Goal: Transaction & Acquisition: Purchase product/service

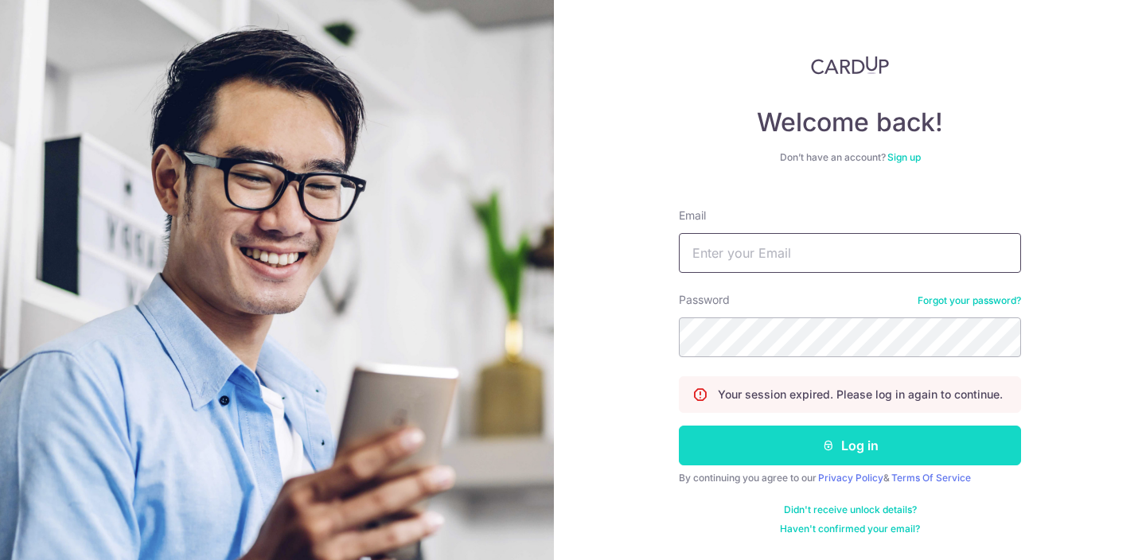
type input "chantal@artsybugsy.com"
click at [754, 433] on button "Log in" at bounding box center [850, 446] width 342 height 40
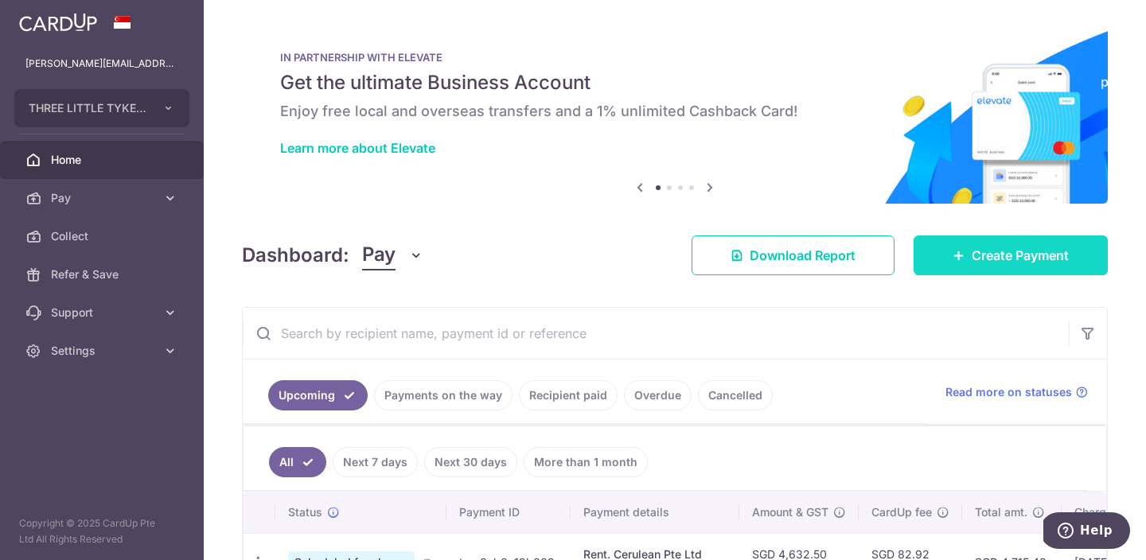
click at [944, 255] on link "Create Payment" at bounding box center [1011, 256] width 194 height 40
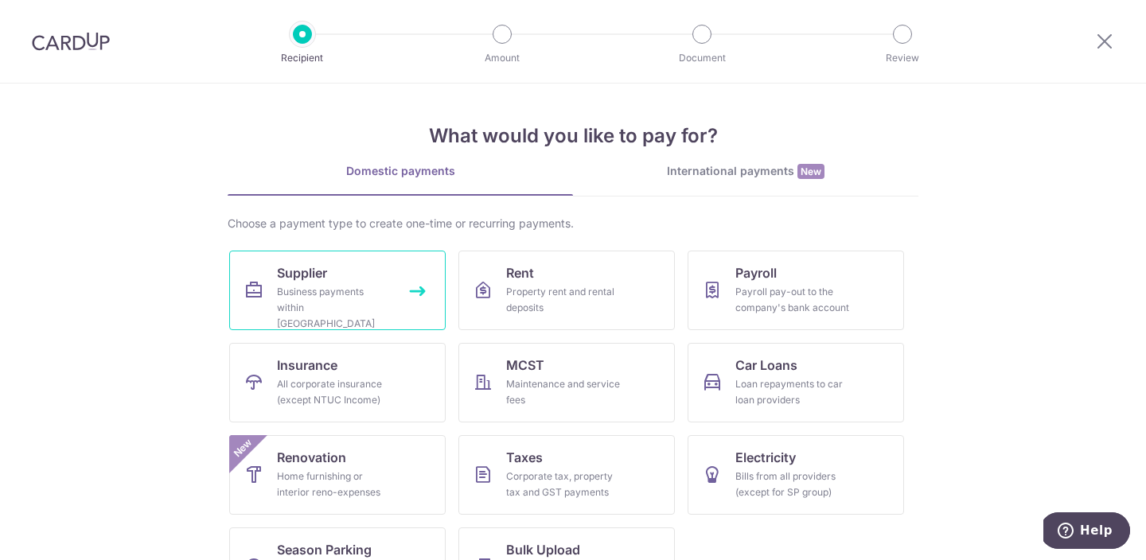
click at [362, 277] on link "Supplier Business payments within Singapore" at bounding box center [337, 291] width 217 height 80
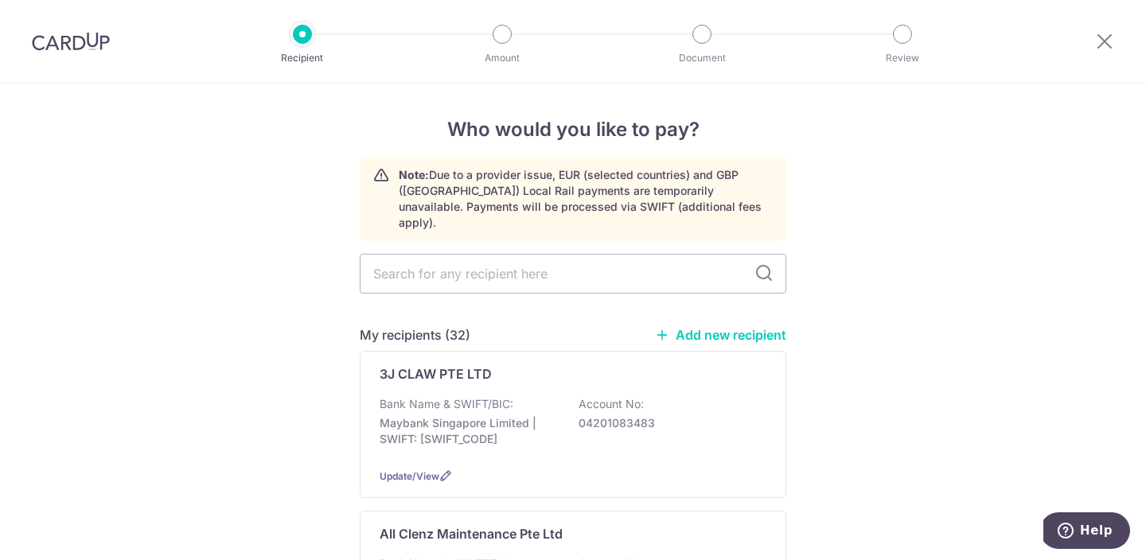
click at [470, 263] on input "text" at bounding box center [573, 274] width 427 height 40
type input "love"
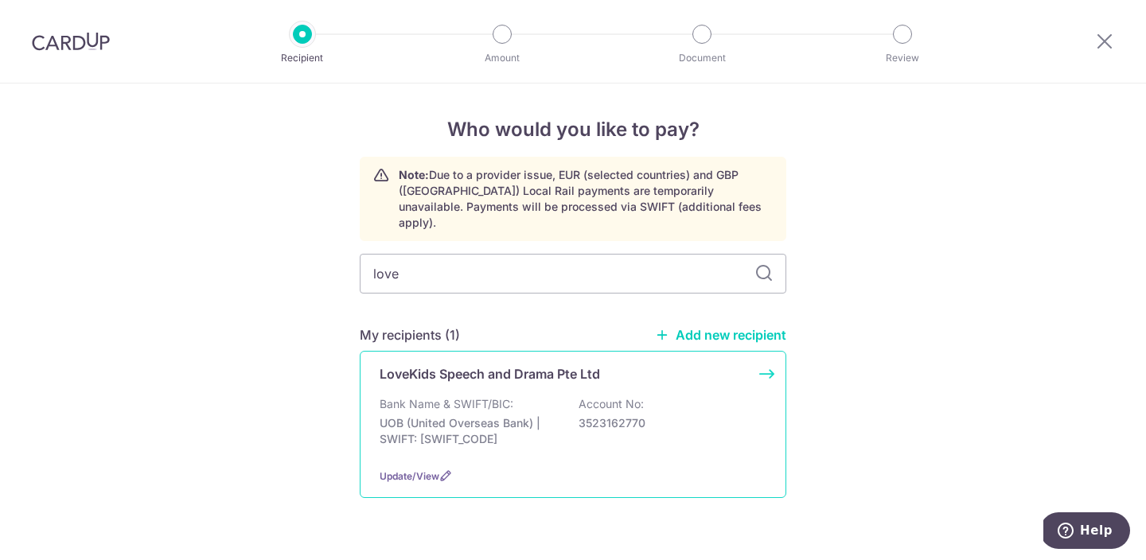
click at [476, 416] on p "UOB (United Overseas Bank) | SWIFT: [SWIFT_CODE]" at bounding box center [469, 432] width 178 height 32
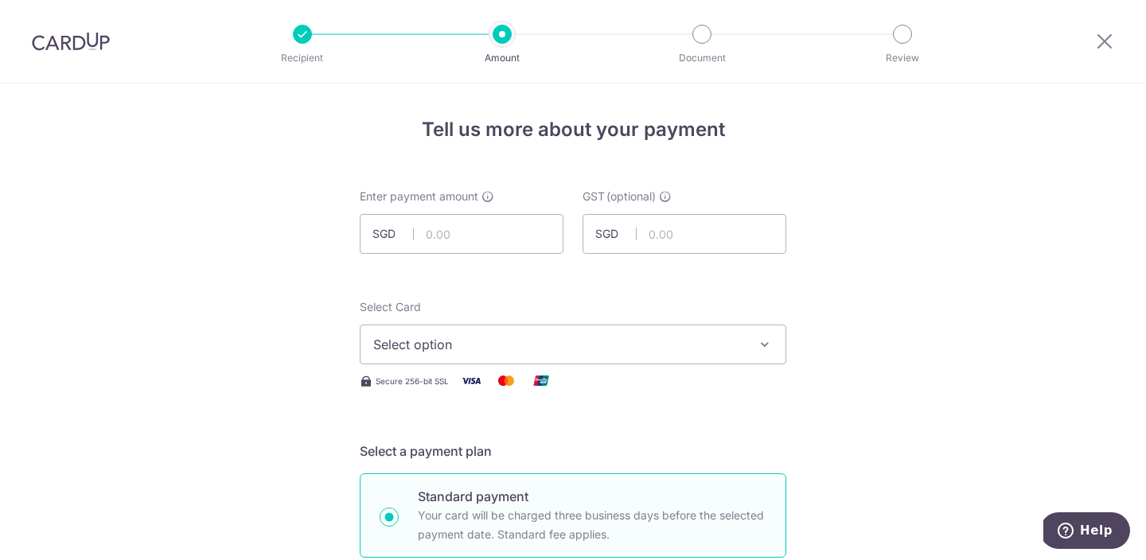
scroll to position [459, 0]
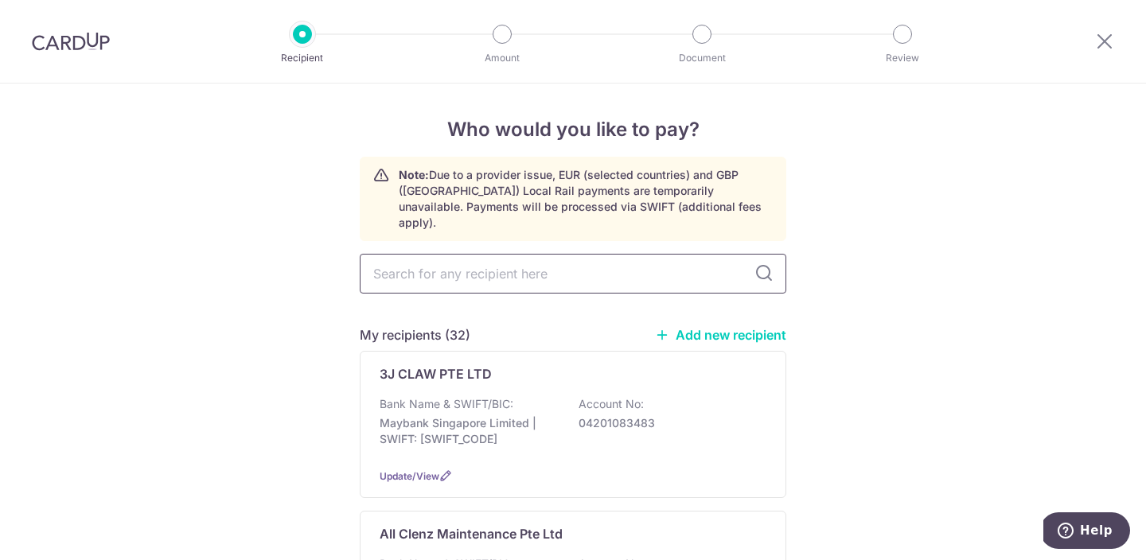
click at [564, 264] on input "text" at bounding box center [573, 274] width 427 height 40
type input "love"
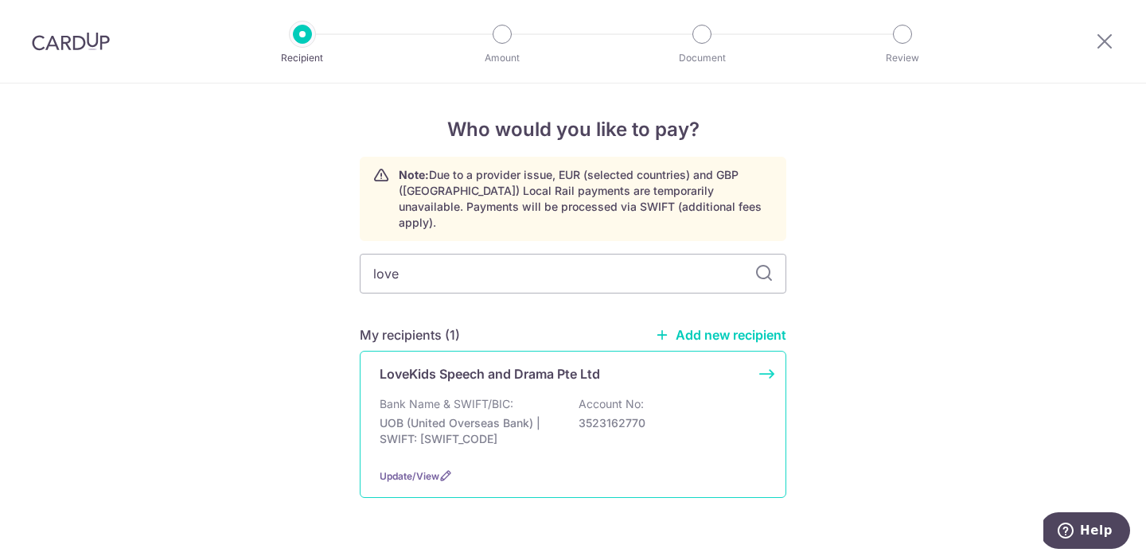
drag, startPoint x: 513, startPoint y: 431, endPoint x: 423, endPoint y: 425, distance: 89.3
click at [423, 425] on p "UOB (United Overseas Bank) | SWIFT: UOVBSGSGXXX" at bounding box center [469, 432] width 178 height 32
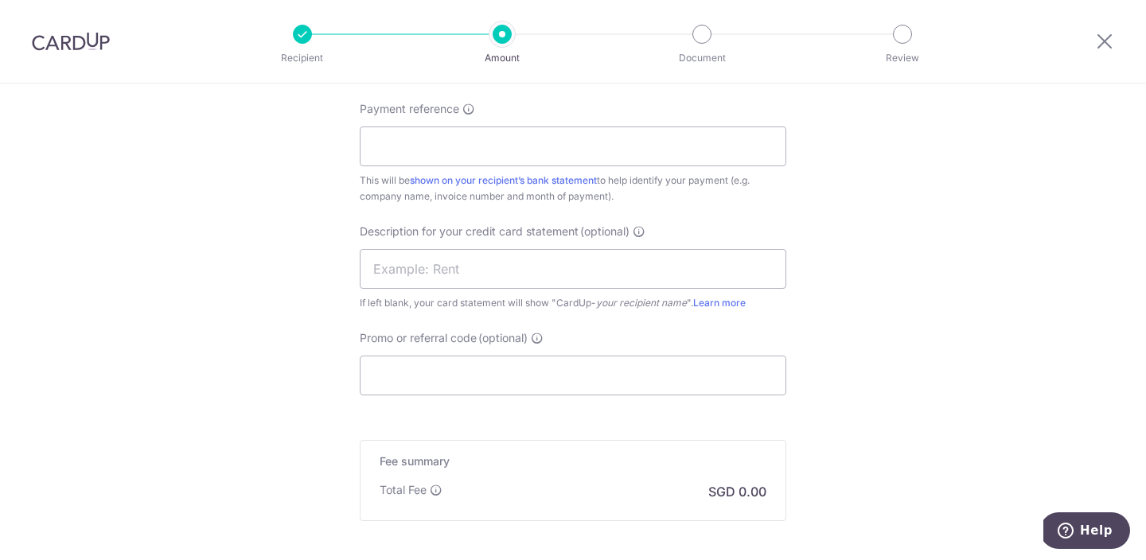
scroll to position [784, 0]
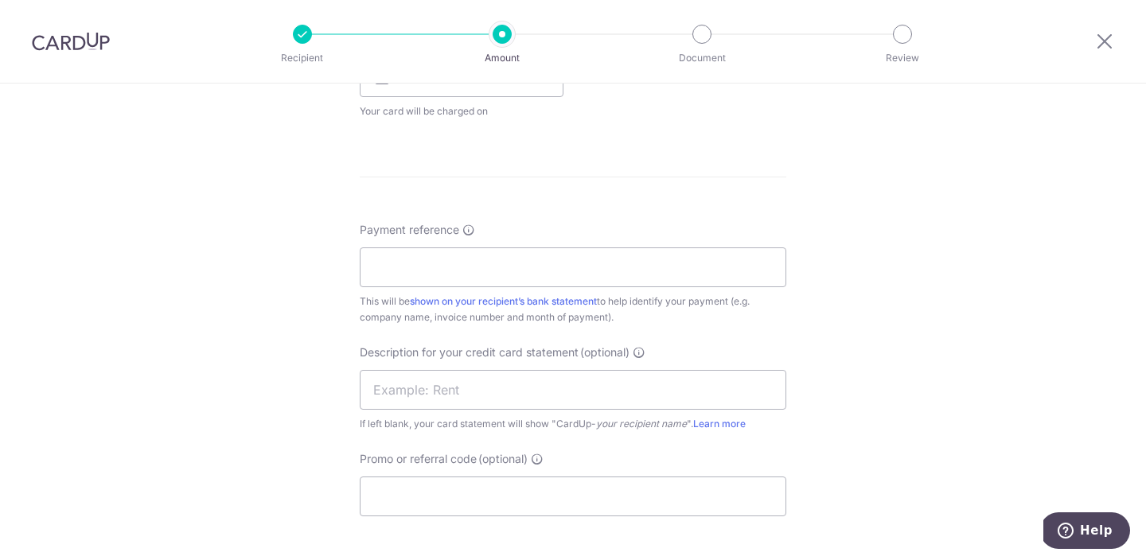
click at [1090, 49] on div at bounding box center [1104, 41] width 83 height 83
click at [1101, 48] on icon at bounding box center [1104, 41] width 19 height 20
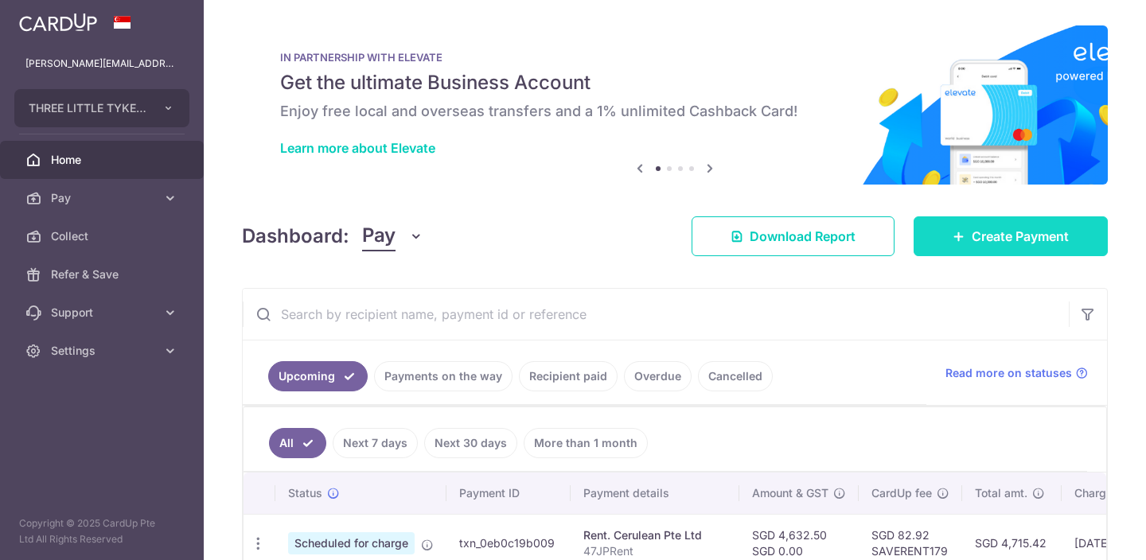
click at [995, 247] on link "Create Payment" at bounding box center [1011, 237] width 194 height 40
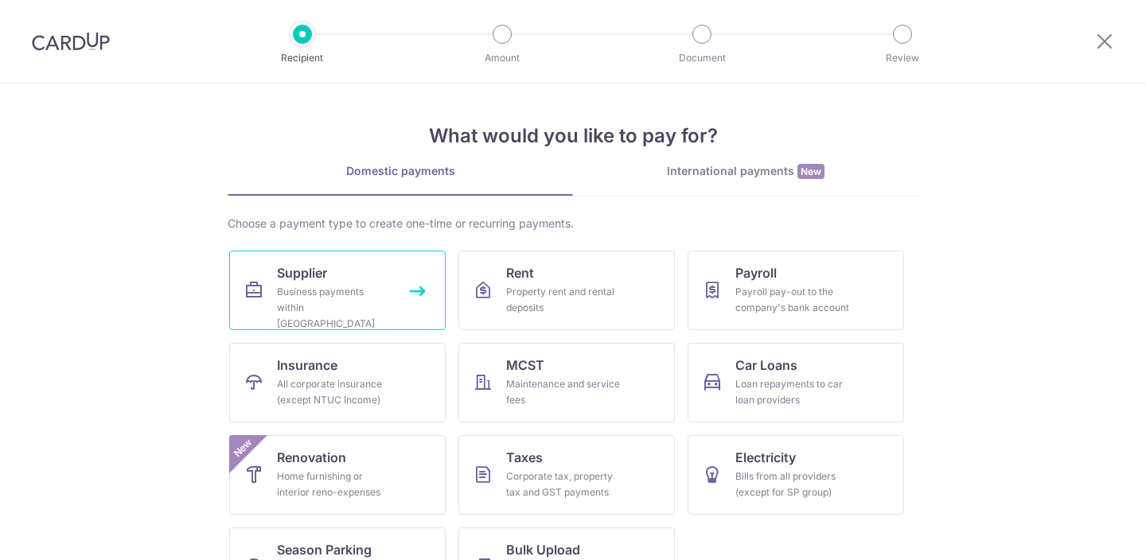
click at [372, 261] on link "Supplier Business payments within Singapore" at bounding box center [337, 291] width 217 height 80
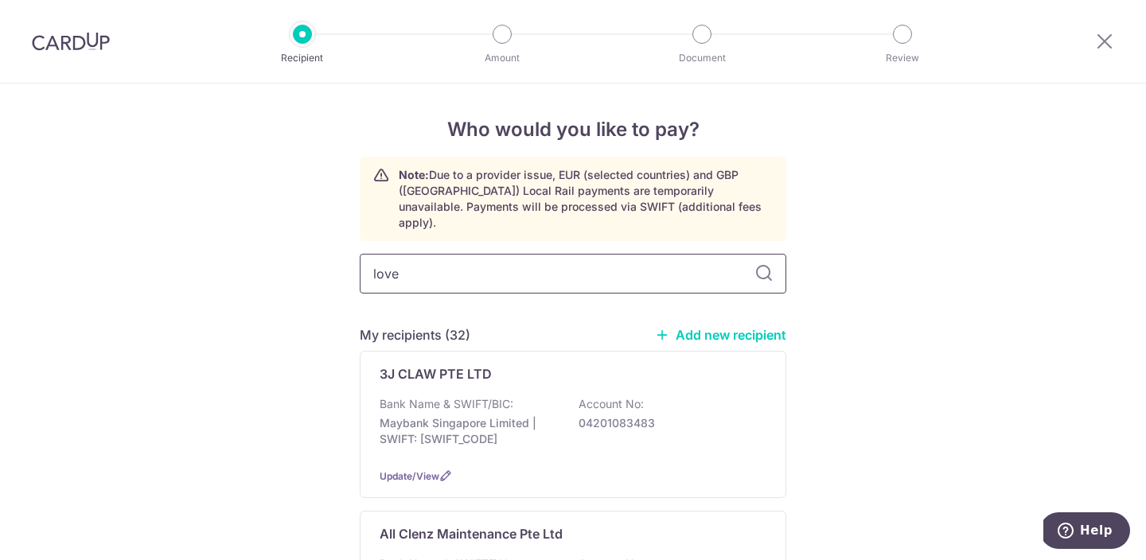
type input "love"
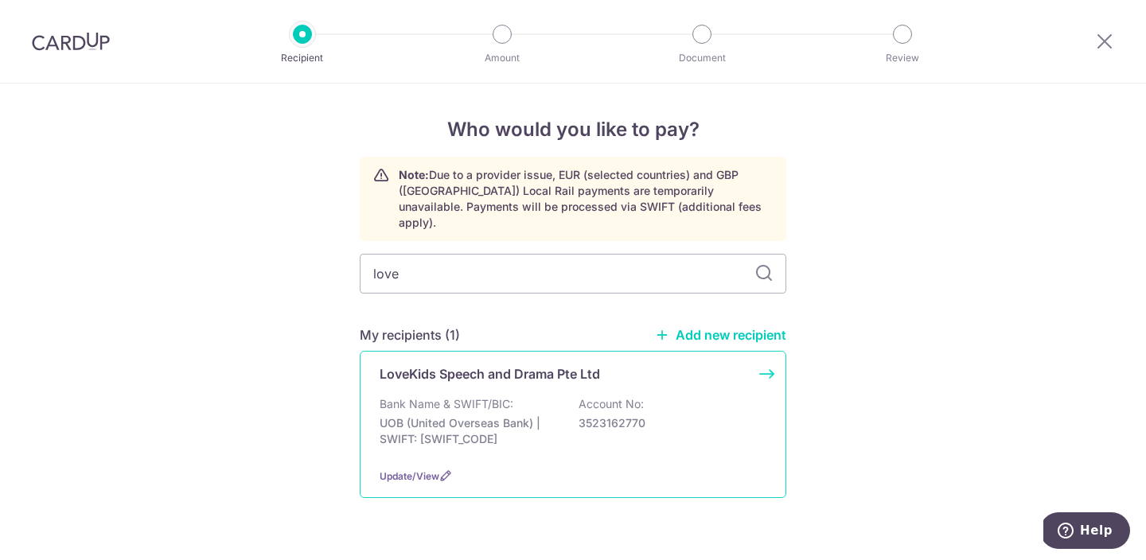
copy p "3523162770"
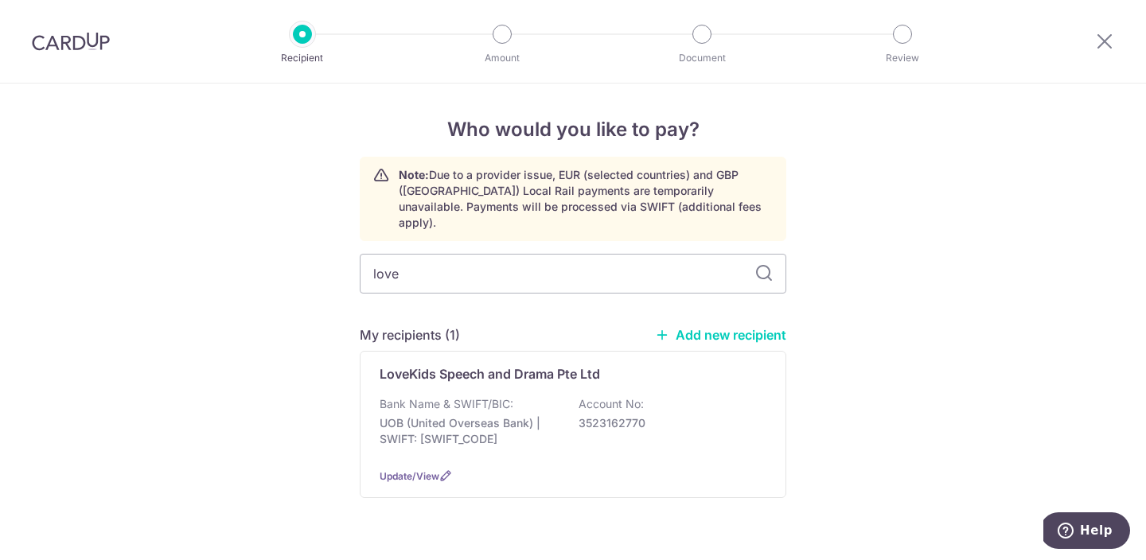
drag, startPoint x: 658, startPoint y: 412, endPoint x: 603, endPoint y: 501, distance: 105.0
click at [603, 501] on div "love My recipients (1) Add new recipient LoveKids Speech and Drama Pte Ltd Bank…" at bounding box center [573, 389] width 427 height 270
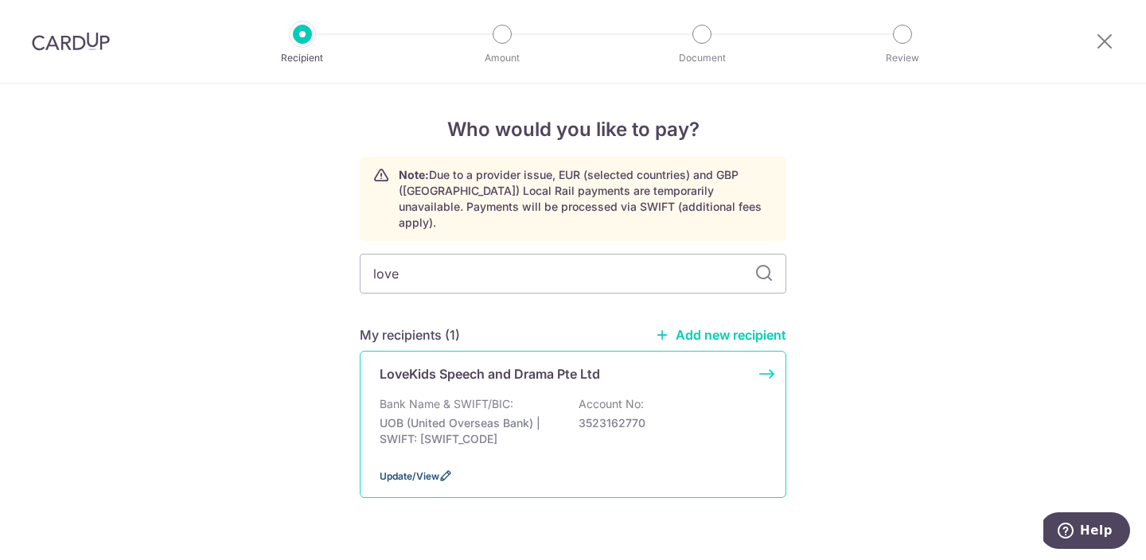
click at [443, 470] on icon at bounding box center [445, 476] width 13 height 13
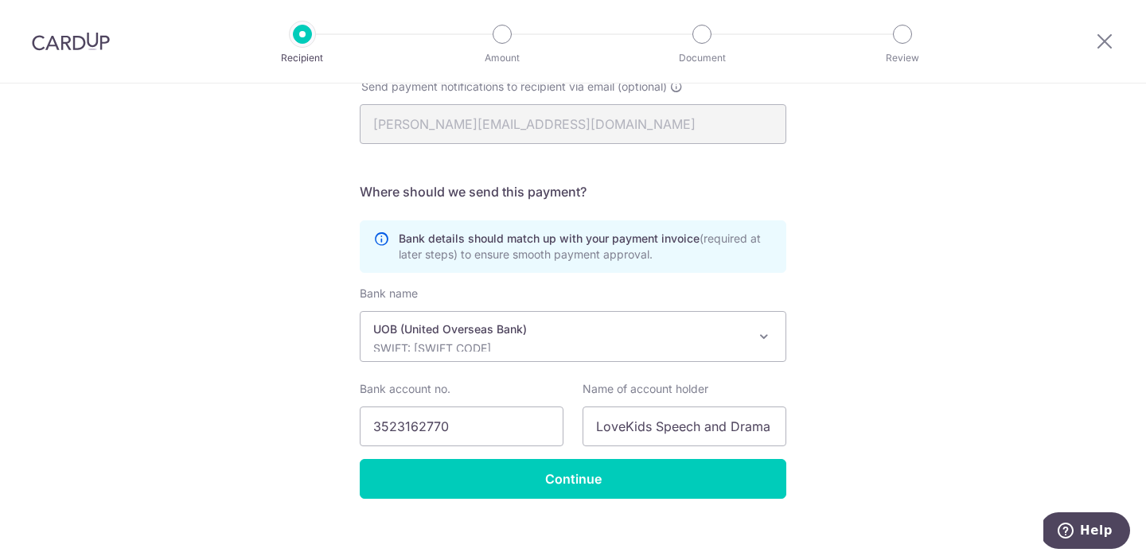
scroll to position [454, 0]
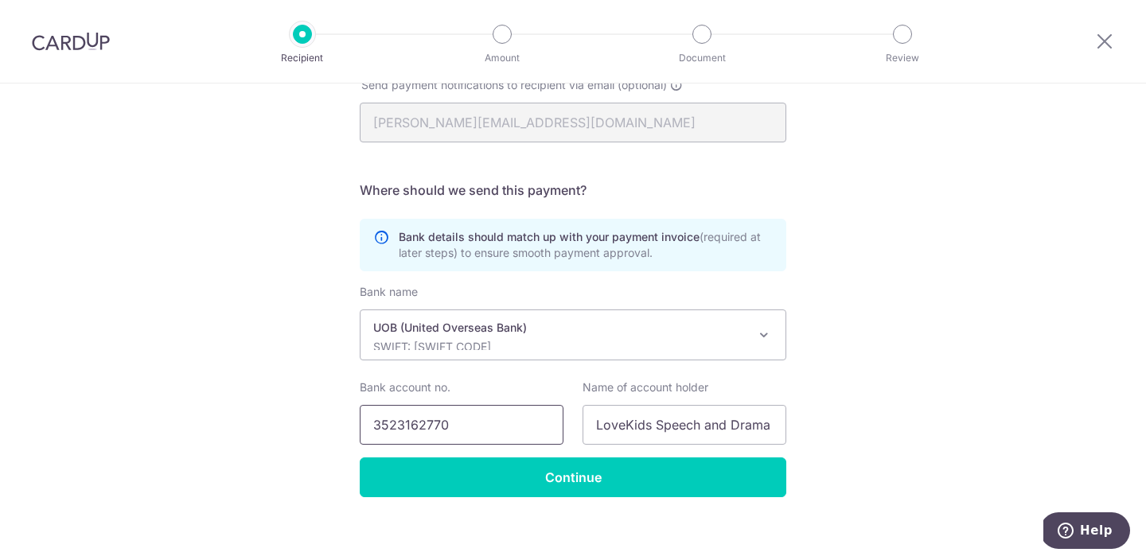
click at [456, 434] on input "3523162770" at bounding box center [462, 425] width 204 height 40
click at [726, 419] on input "LoveKids Speech and Drama Pte Ltd" at bounding box center [685, 425] width 204 height 40
click at [725, 420] on input "LoveKids Speech and Drama Pte Ltd" at bounding box center [685, 425] width 204 height 40
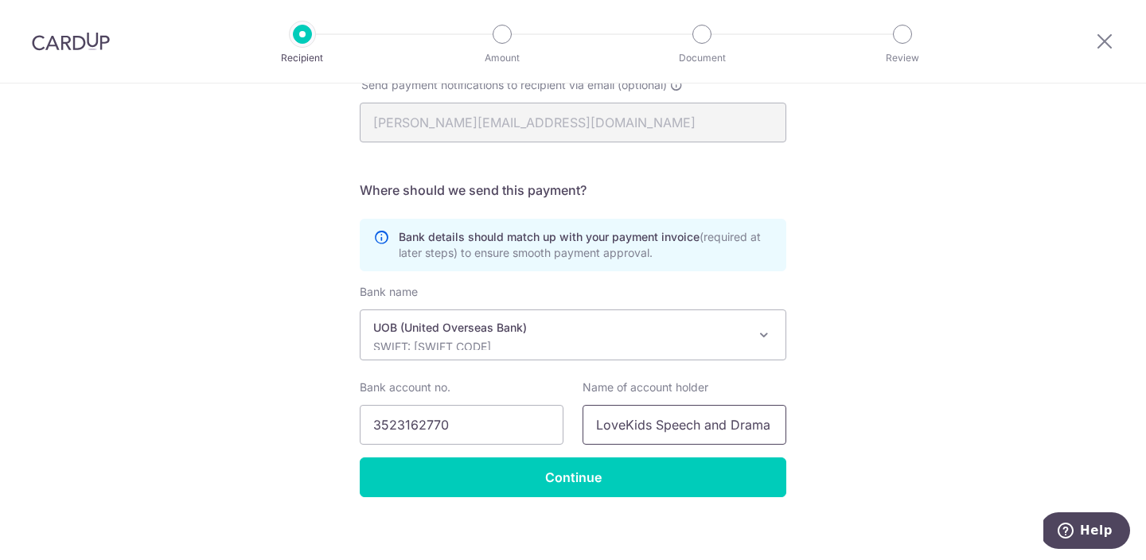
click at [725, 420] on input "LoveKids Speech and Drama Pte Ltd" at bounding box center [685, 425] width 204 height 40
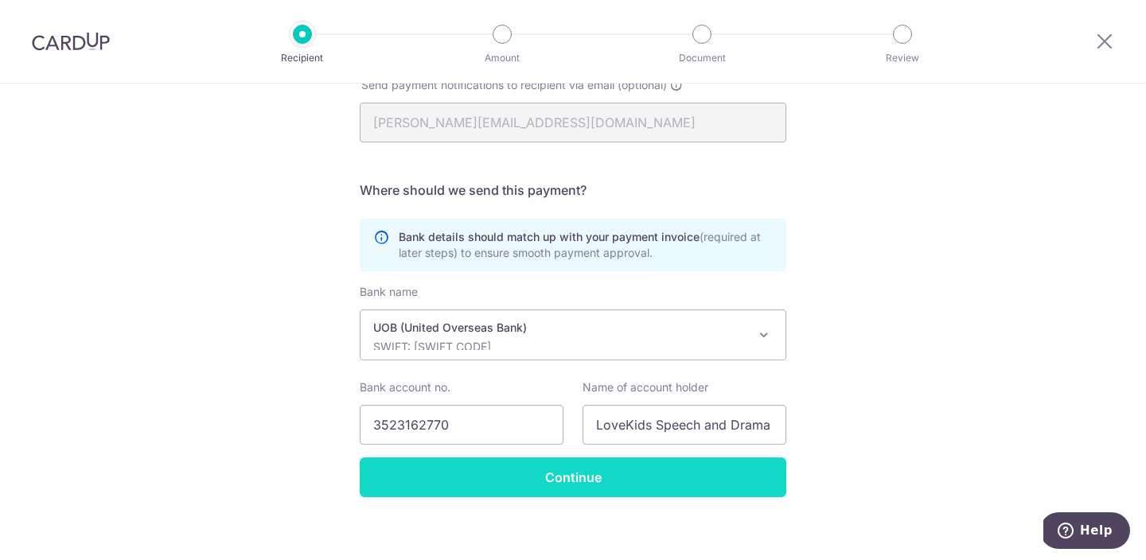
click at [637, 494] on input "Continue" at bounding box center [573, 478] width 427 height 40
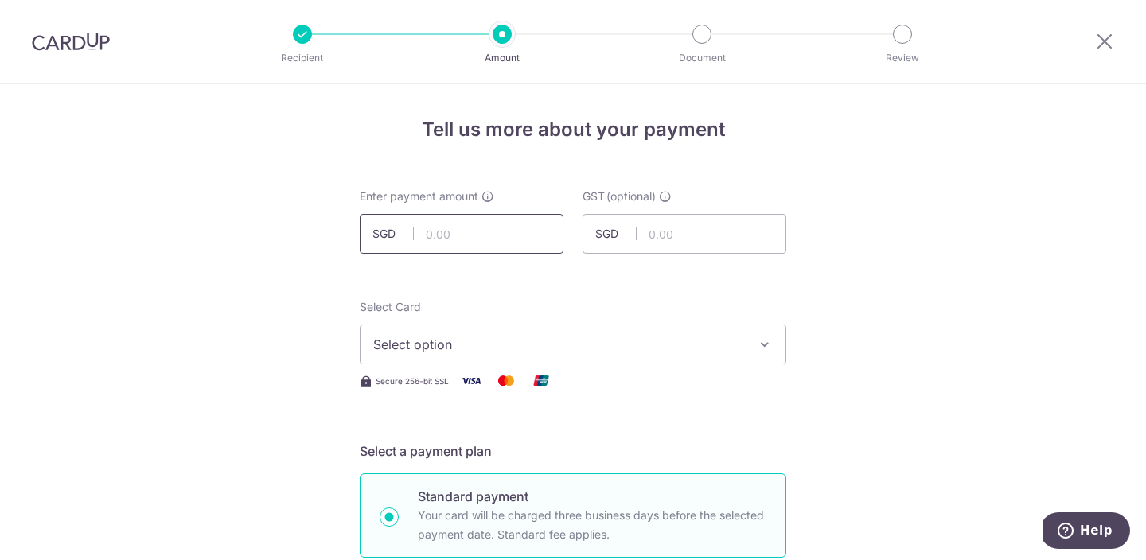
click at [470, 235] on input "text" at bounding box center [462, 234] width 204 height 40
type input "1,224.00"
click at [570, 380] on div "Secure 256-bit SSL" at bounding box center [573, 381] width 427 height 20
click at [574, 347] on span "Select option" at bounding box center [558, 344] width 371 height 19
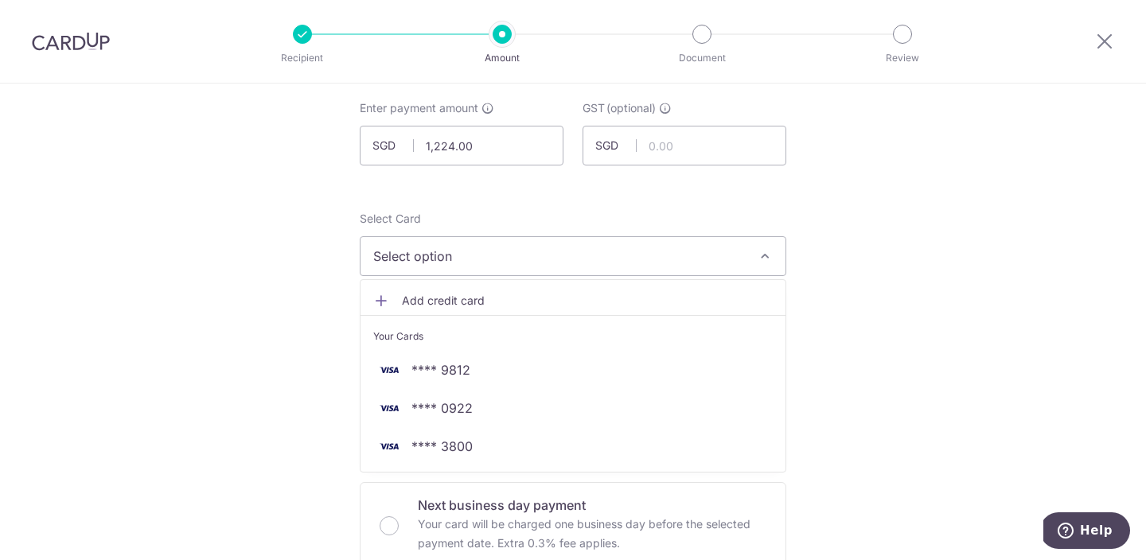
scroll to position [185, 0]
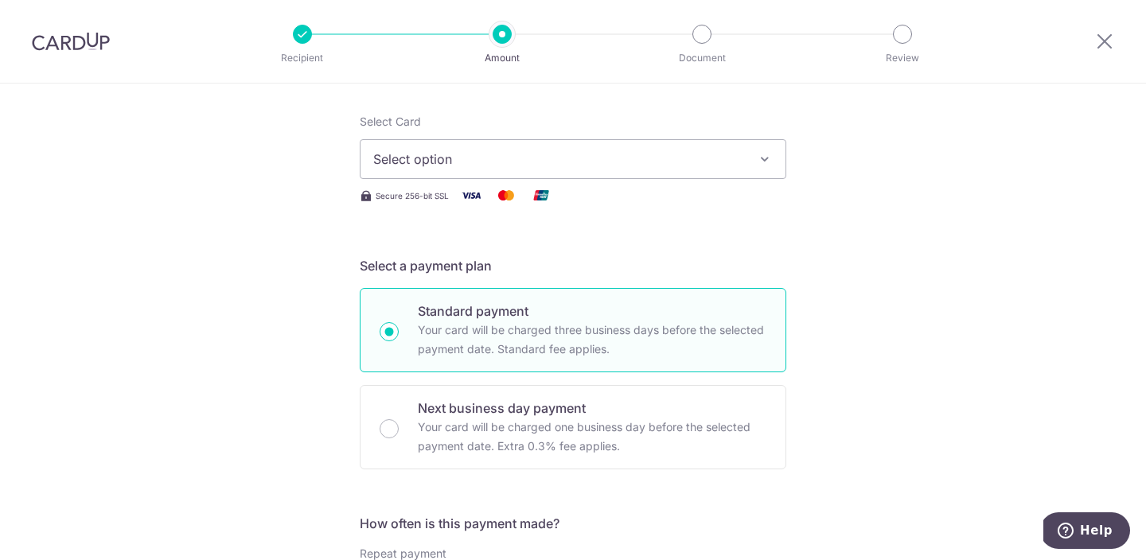
click at [682, 155] on span "Select option" at bounding box center [558, 159] width 371 height 19
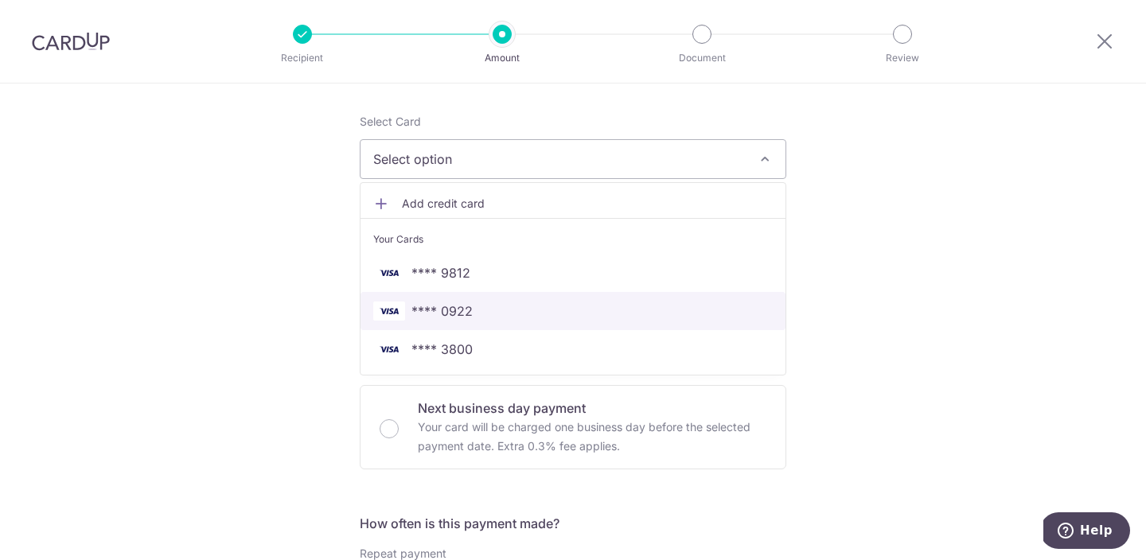
click at [529, 322] on link "**** 0922" at bounding box center [573, 311] width 425 height 38
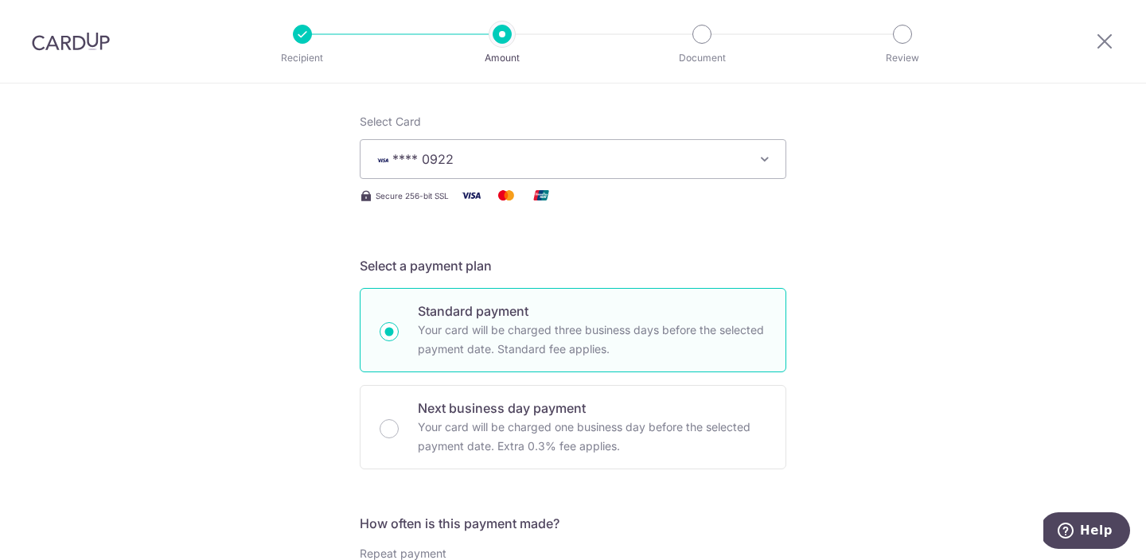
scroll to position [398, 0]
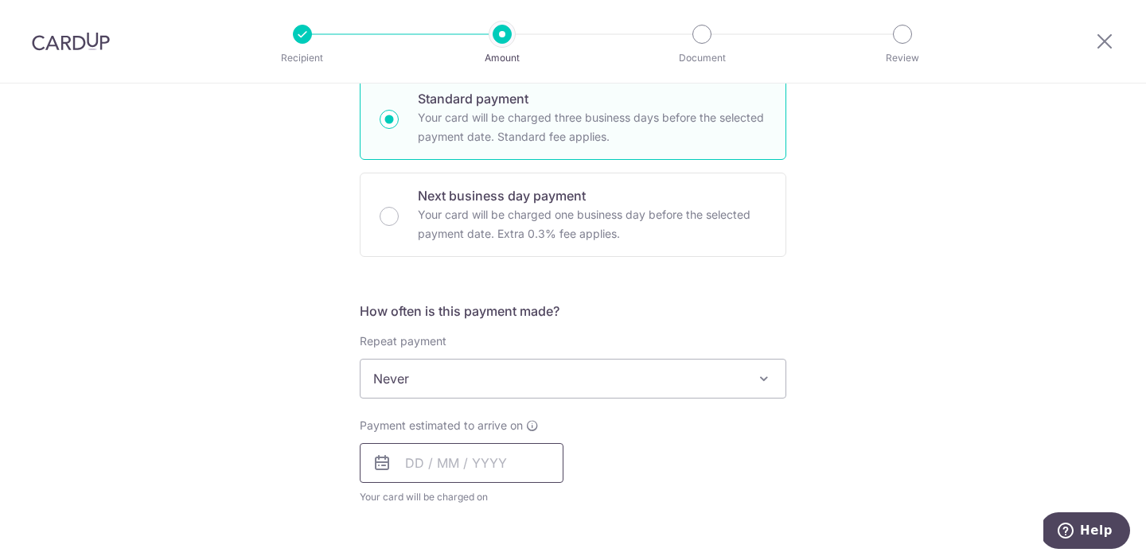
click at [445, 477] on input "text" at bounding box center [462, 463] width 204 height 40
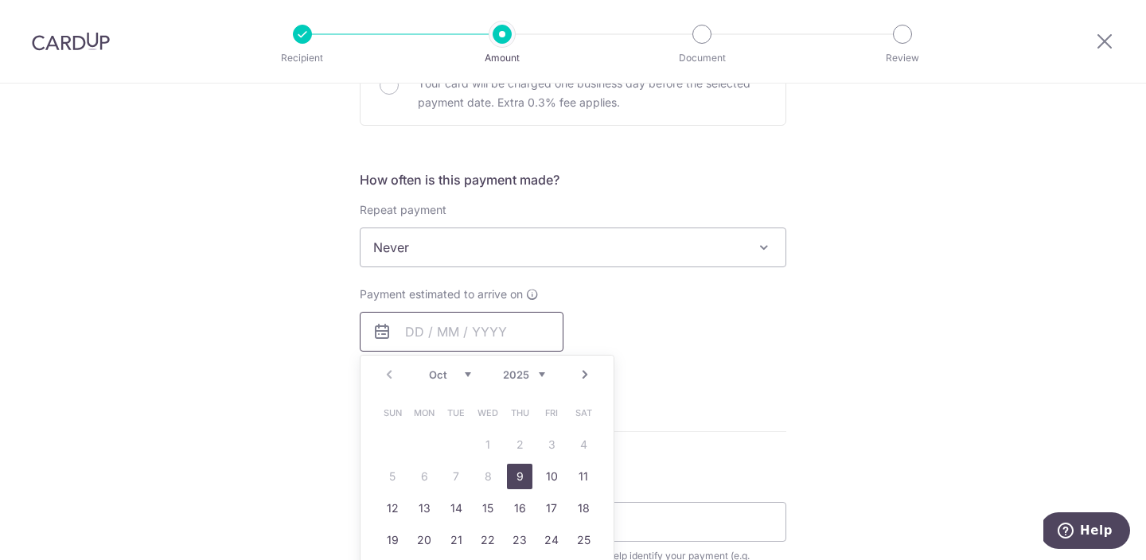
scroll to position [530, 0]
drag, startPoint x: 524, startPoint y: 467, endPoint x: 517, endPoint y: 306, distance: 160.9
click at [524, 467] on link "9" at bounding box center [519, 475] width 25 height 25
type input "09/10/2025"
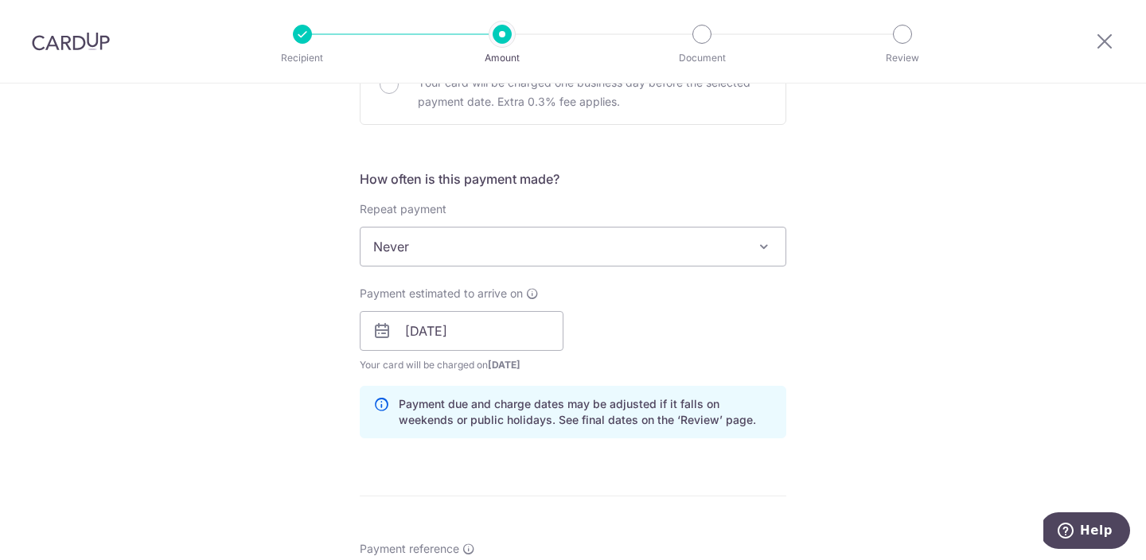
scroll to position [709, 0]
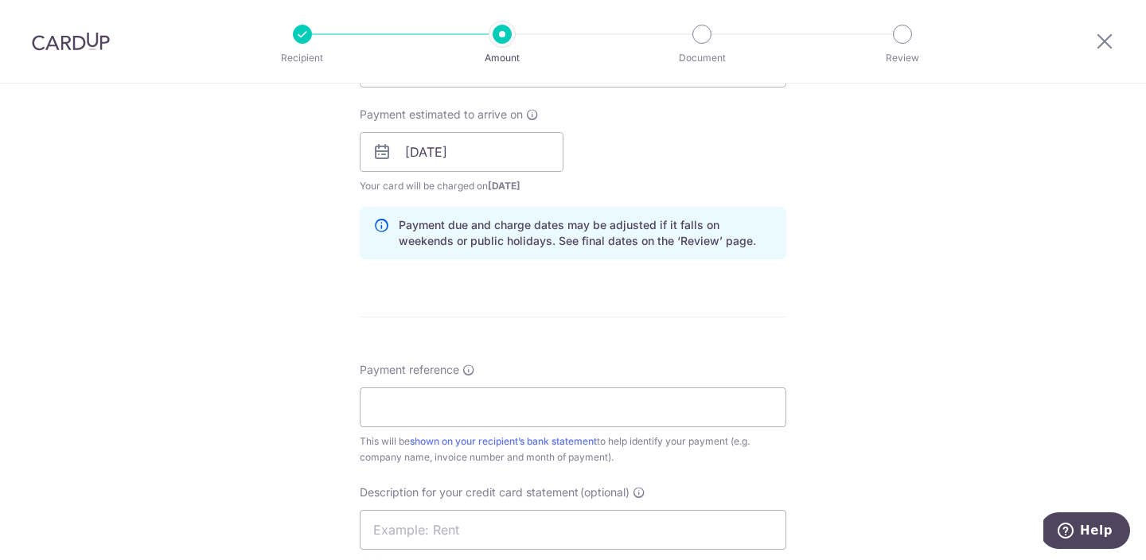
click at [520, 302] on form "Enter payment amount SGD 1,224.00 1224.00 GST (optional) SGD Select Card **** 0…" at bounding box center [573, 195] width 427 height 1432
click at [448, 425] on input "Payment reference" at bounding box center [573, 408] width 427 height 40
type input "JensenJacob LoveKids"
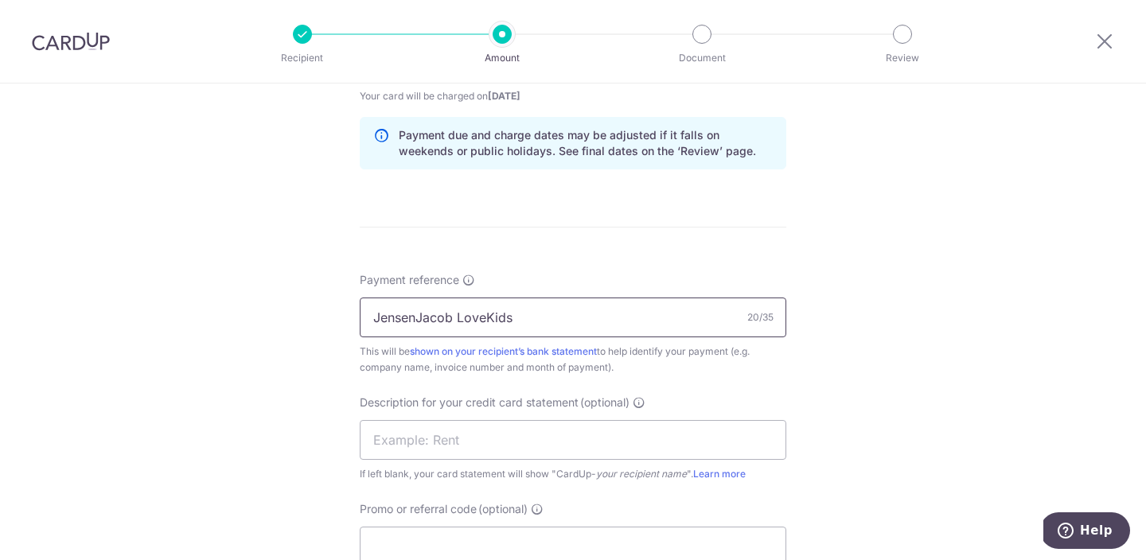
click at [439, 312] on input "JensenJacob LoveKids" at bounding box center [573, 318] width 427 height 40
click at [439, 311] on input "JensenJacob LoveKids" at bounding box center [573, 318] width 427 height 40
click at [412, 444] on input "text" at bounding box center [573, 440] width 427 height 40
paste input "LoveKids Speech"
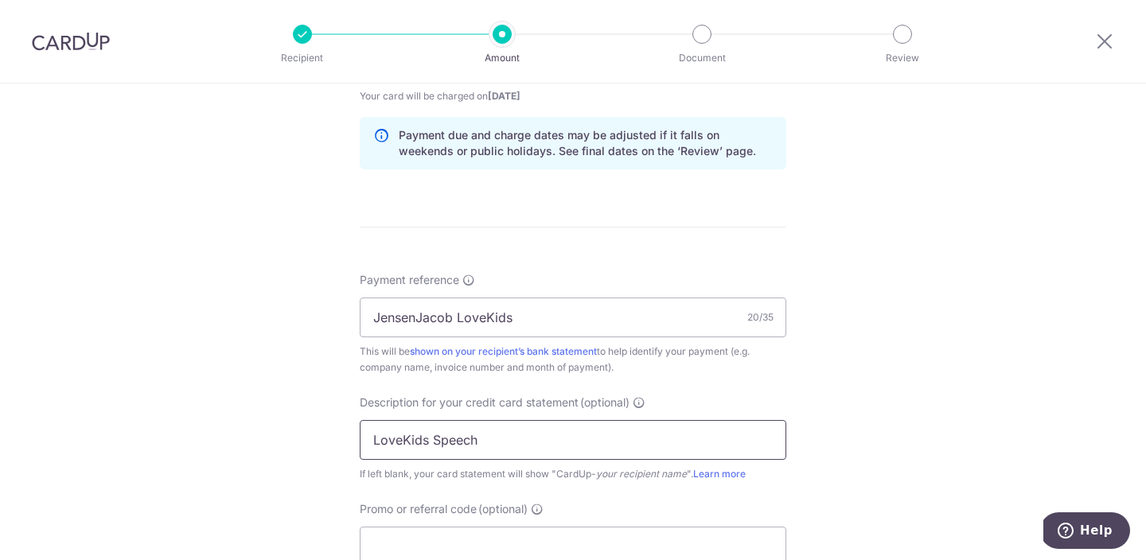
type input "LoveKids Speech"
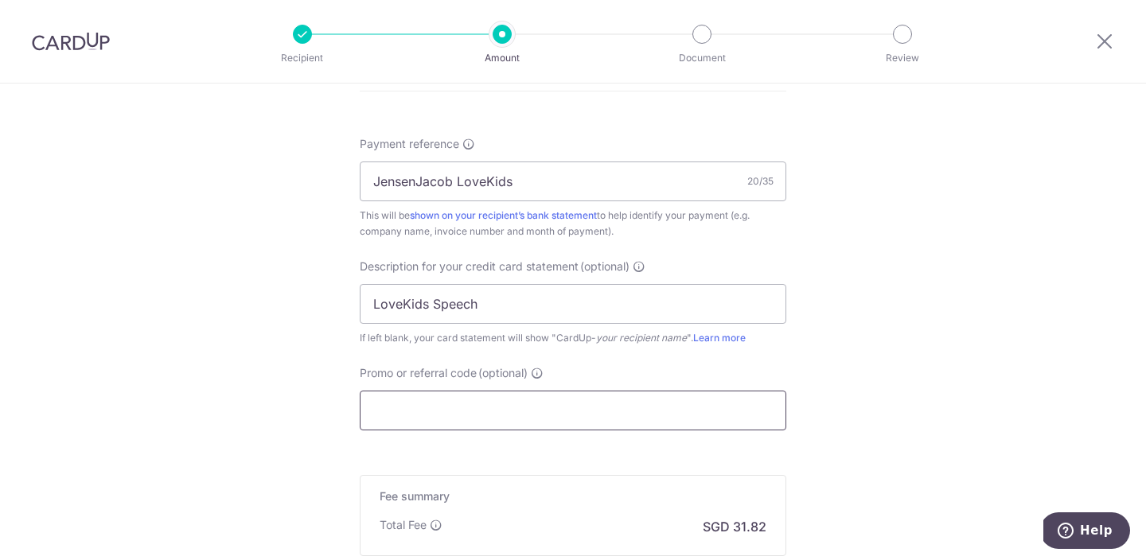
click at [473, 411] on input "Promo or referral code (optional)" at bounding box center [573, 411] width 427 height 40
paste input "BOFF185"
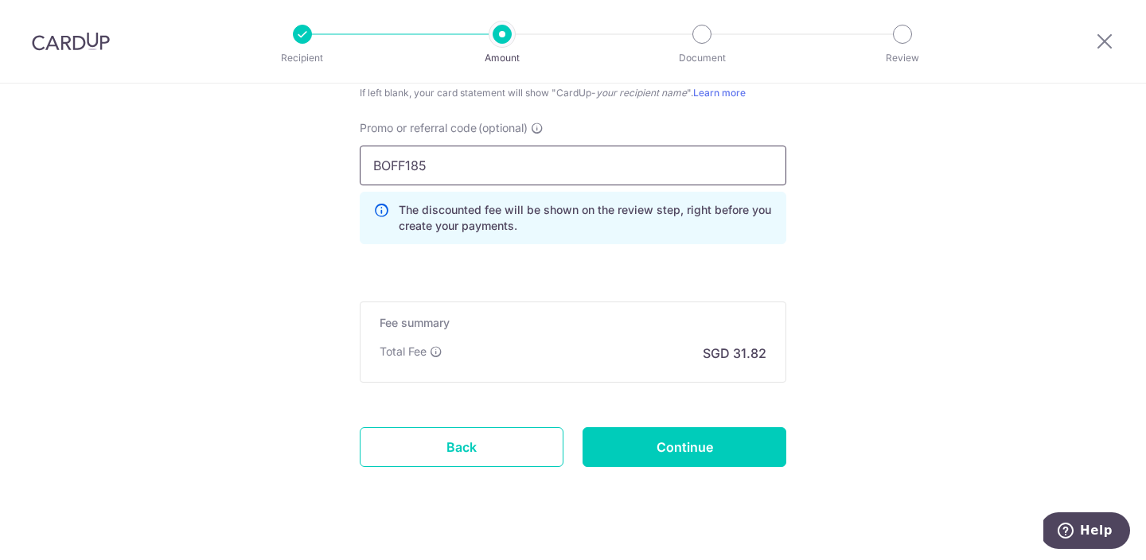
scroll to position [1207, 0]
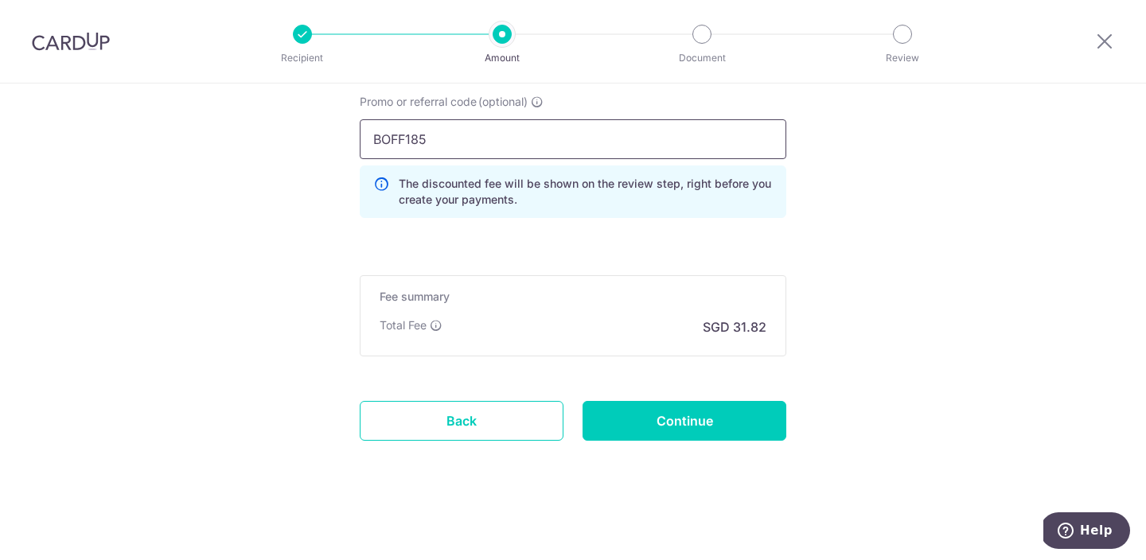
type input "BOFF185"
click at [638, 413] on input "Continue" at bounding box center [685, 421] width 204 height 40
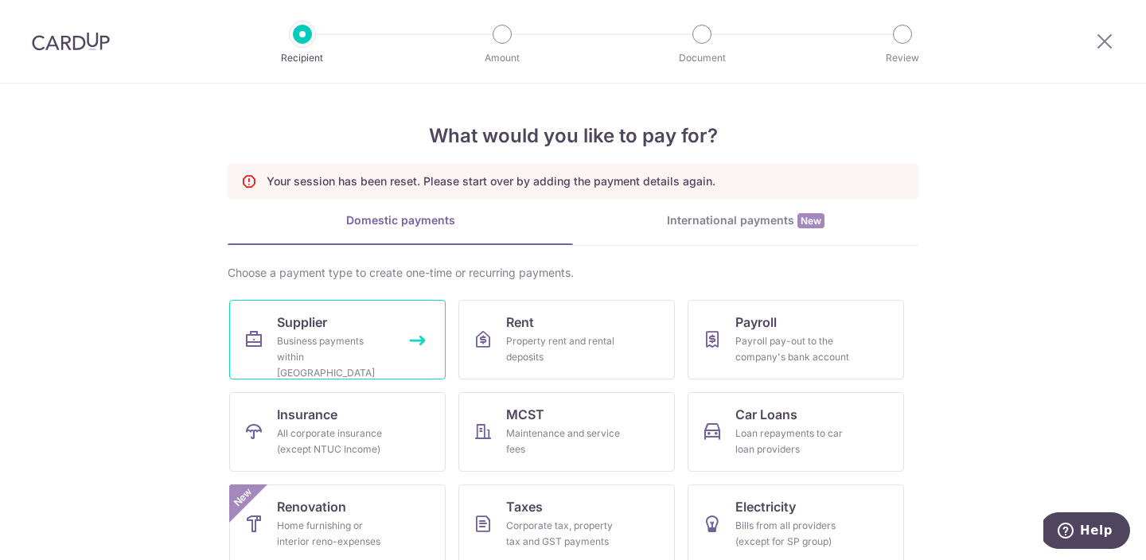
click at [369, 325] on link "Supplier Business payments within [GEOGRAPHIC_DATA]" at bounding box center [337, 340] width 217 height 80
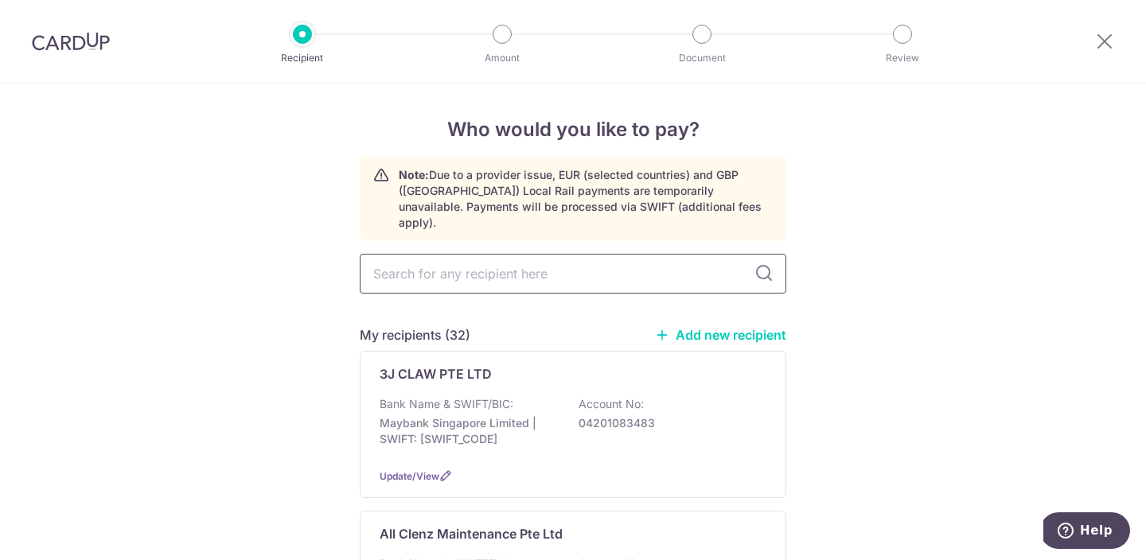
click at [517, 260] on input "text" at bounding box center [573, 274] width 427 height 40
type input "k"
type input "love"
click at [400, 483] on div "love My recipients (1) Add new recipient LoveKids Speech and Drama Pte Ltd Bank…" at bounding box center [573, 389] width 427 height 270
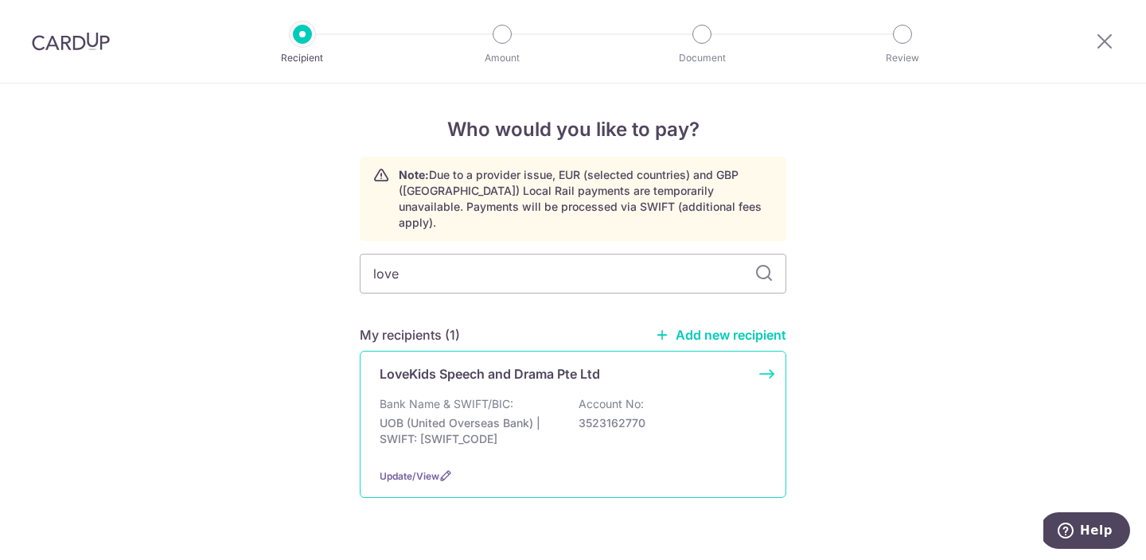
click at [454, 421] on p "UOB (United Overseas Bank) | SWIFT: UOVBSGSGXXX" at bounding box center [469, 432] width 178 height 32
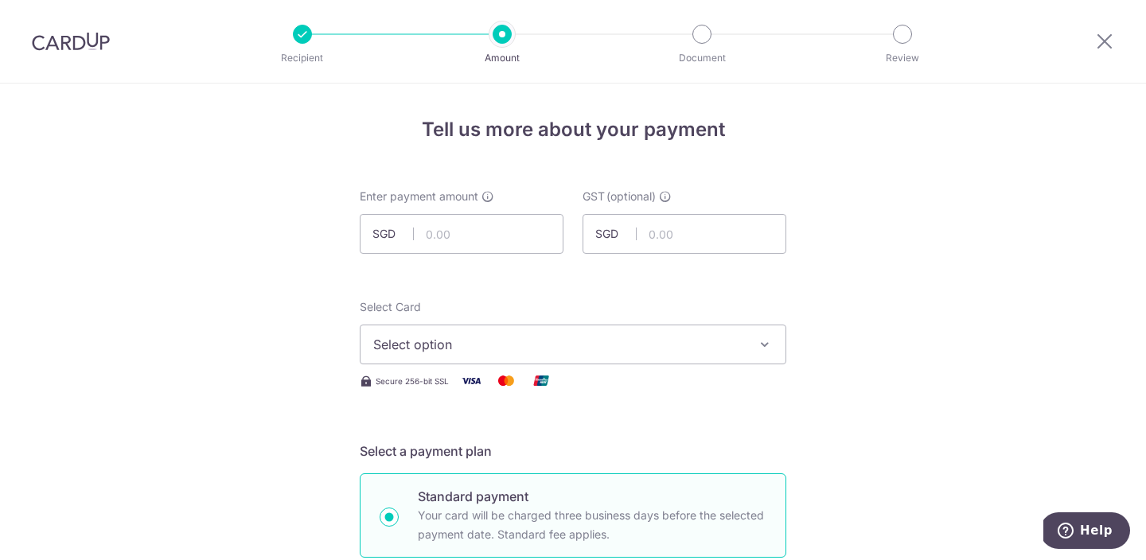
scroll to position [56, 0]
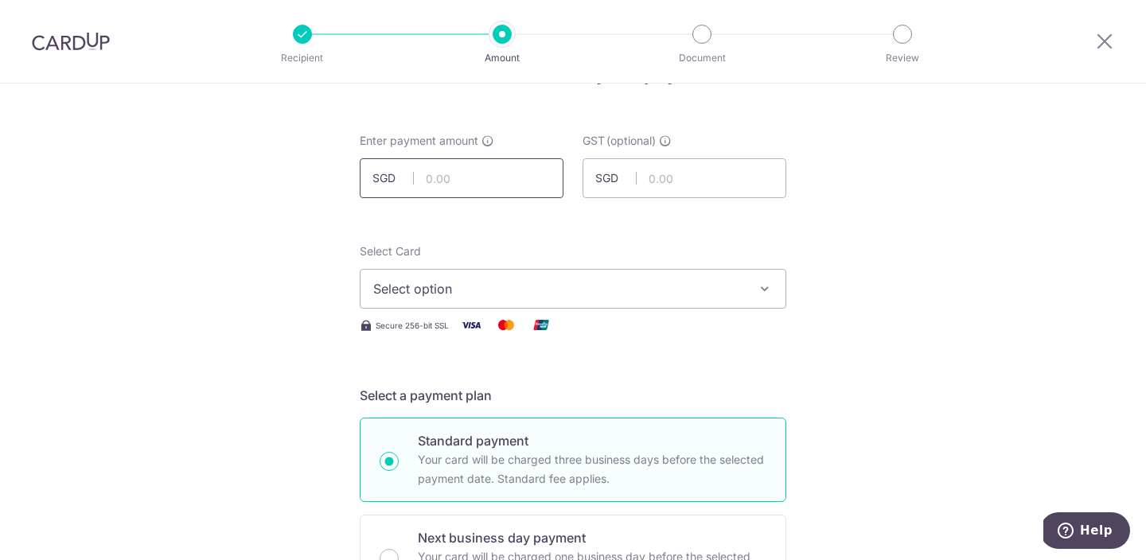
click at [470, 178] on input "text" at bounding box center [462, 178] width 204 height 40
type input "1,224.00"
click at [656, 282] on span "Select option" at bounding box center [558, 288] width 371 height 19
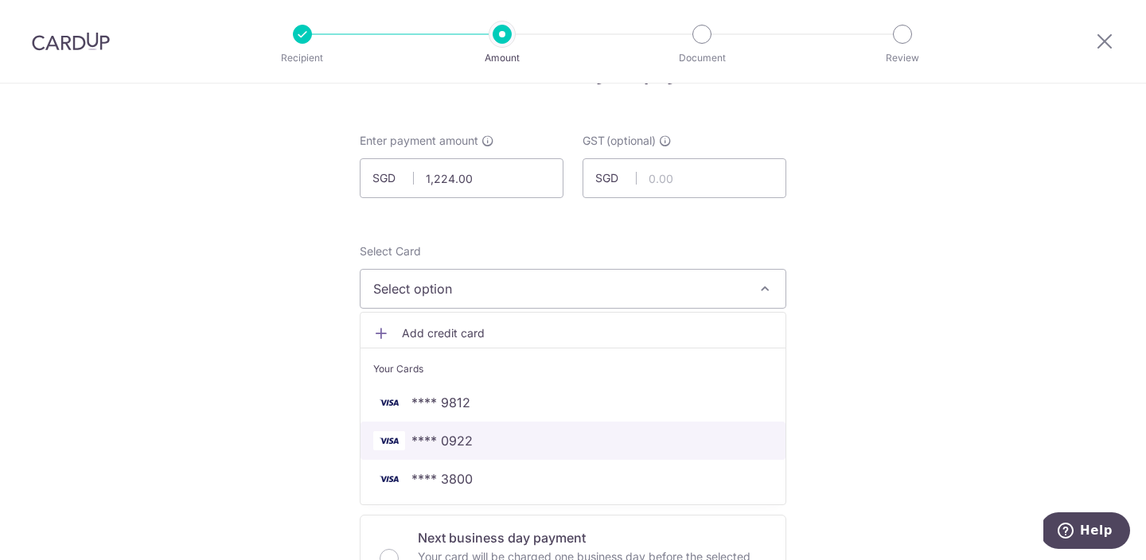
click at [573, 424] on link "**** 0922" at bounding box center [573, 441] width 425 height 38
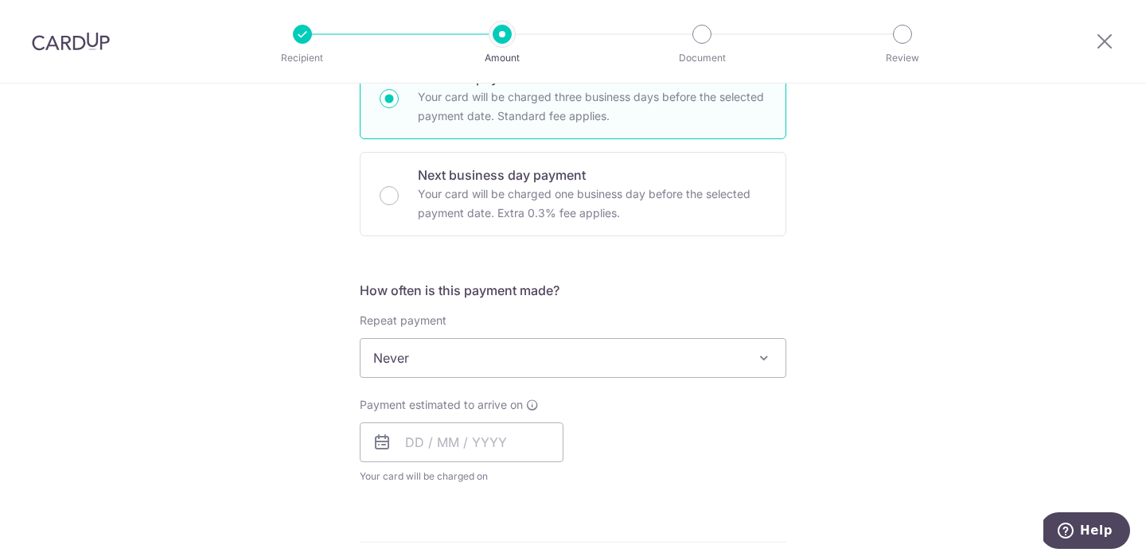
scroll to position [420, 0]
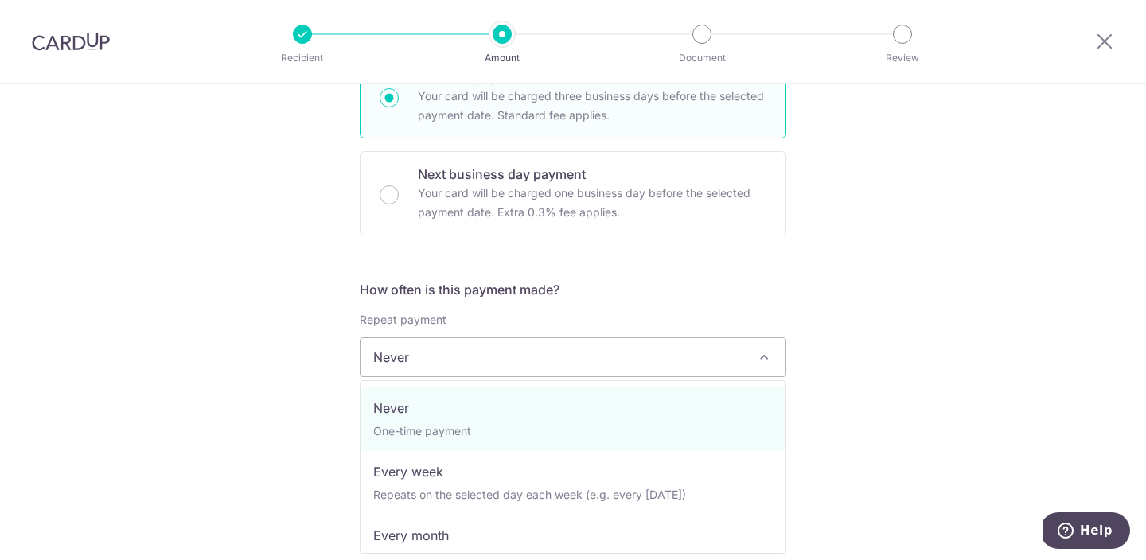
click at [567, 362] on span "Never" at bounding box center [573, 357] width 425 height 38
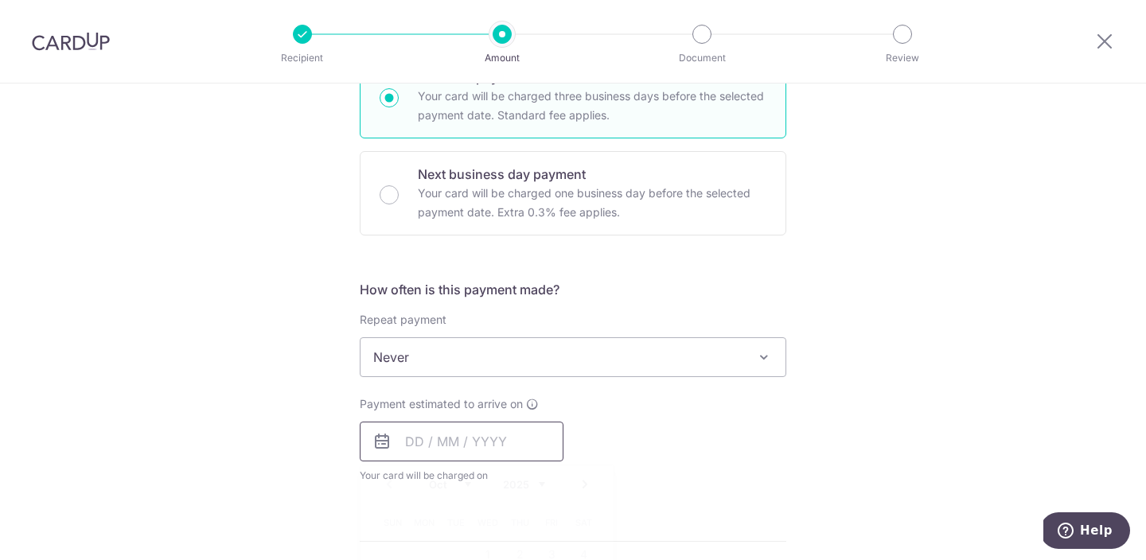
click at [481, 449] on input "text" at bounding box center [462, 442] width 204 height 40
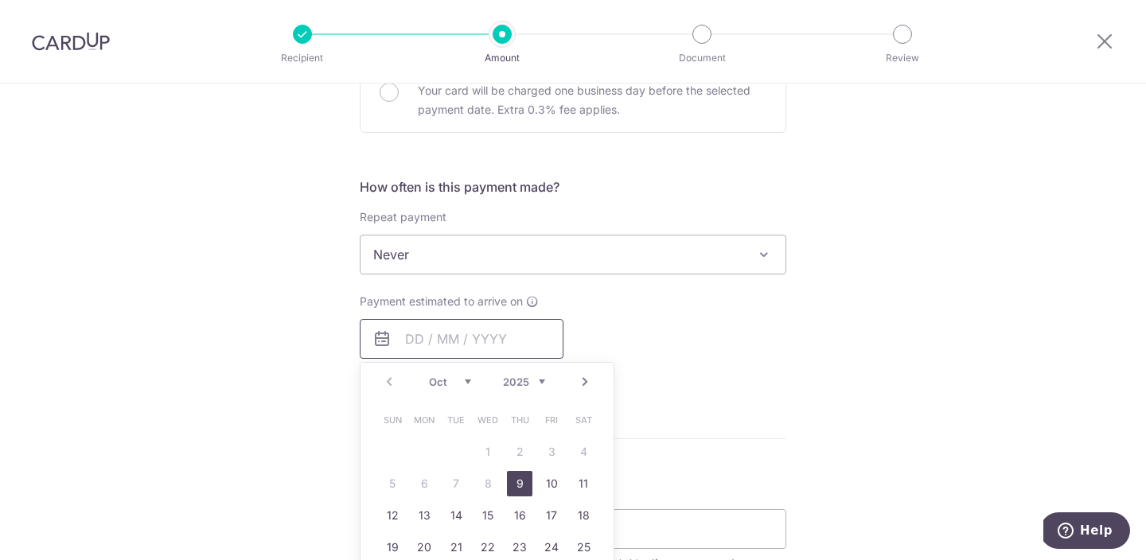
scroll to position [532, 0]
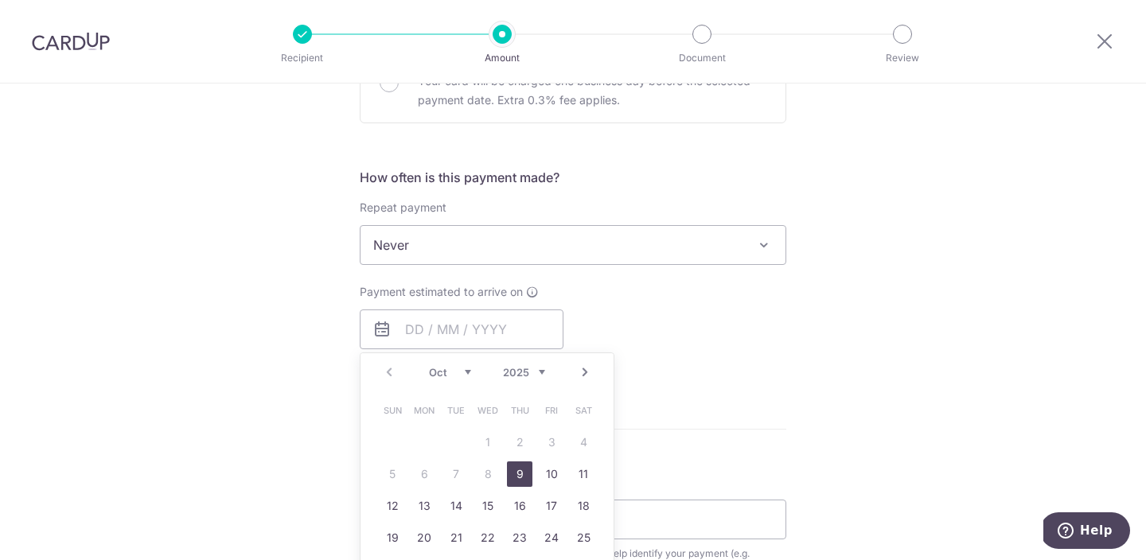
click at [516, 479] on link "9" at bounding box center [519, 474] width 25 height 25
type input "[DATE]"
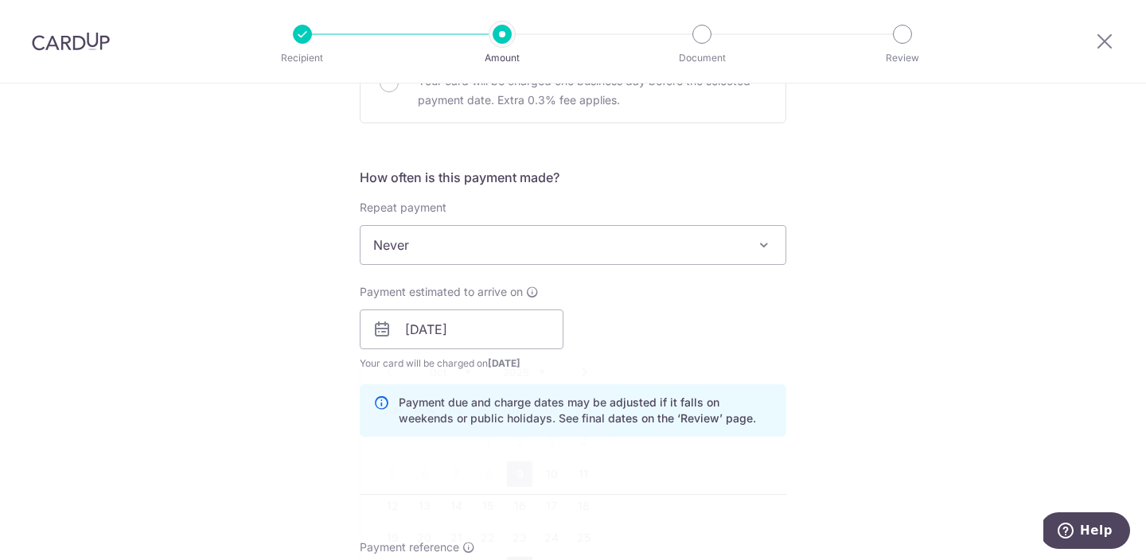
scroll to position [632, 0]
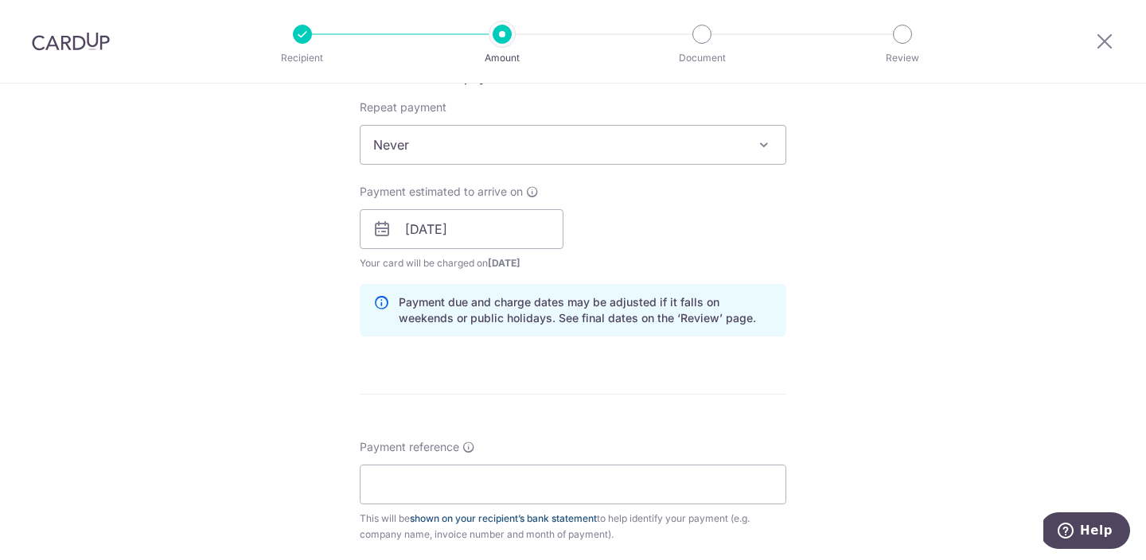
click at [505, 524] on div "This will be shown on your recipient’s bank statement to help identify your pay…" at bounding box center [573, 527] width 427 height 32
click at [505, 494] on input "Payment reference" at bounding box center [573, 485] width 427 height 40
type input "JensenJacob LoveKids"
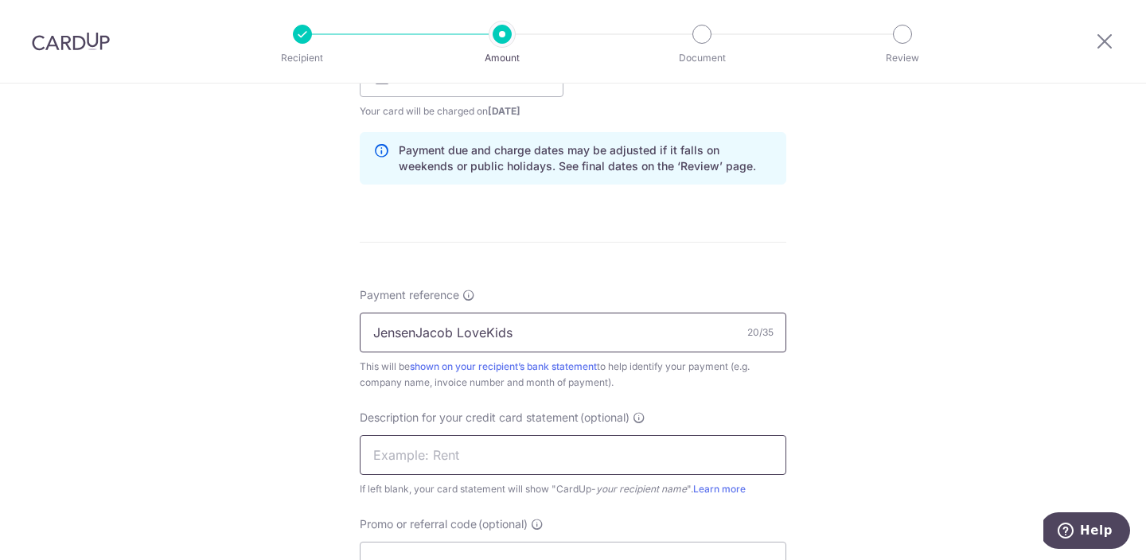
scroll to position [811, 0]
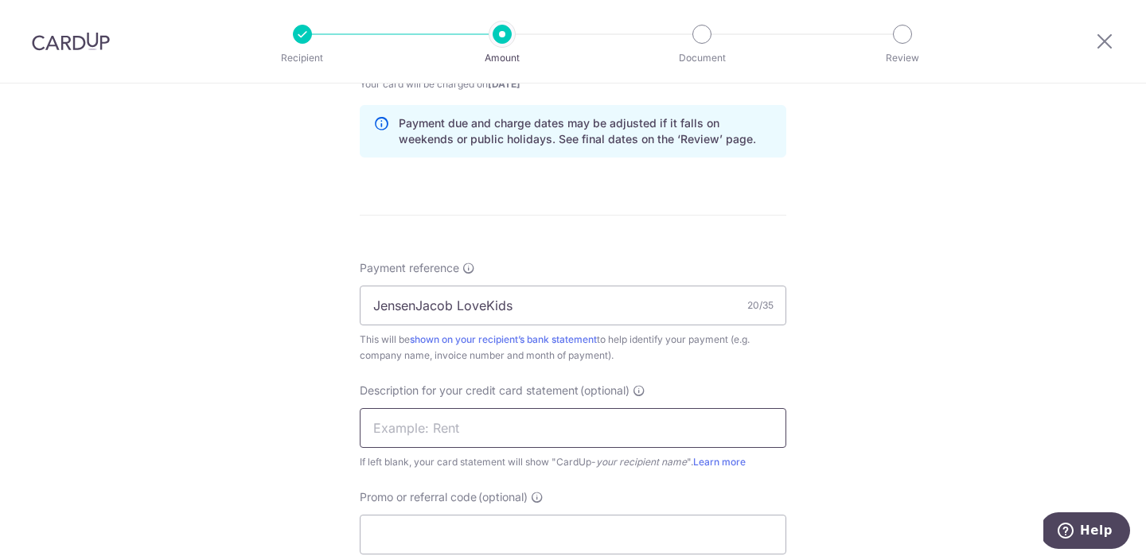
click at [505, 423] on input "text" at bounding box center [573, 428] width 427 height 40
paste input "JensenJacob Lov"
type input "JensenJacob Lov"
click at [507, 530] on input "Promo or referral code (optional)" at bounding box center [573, 535] width 427 height 40
paste input "BOFF185"
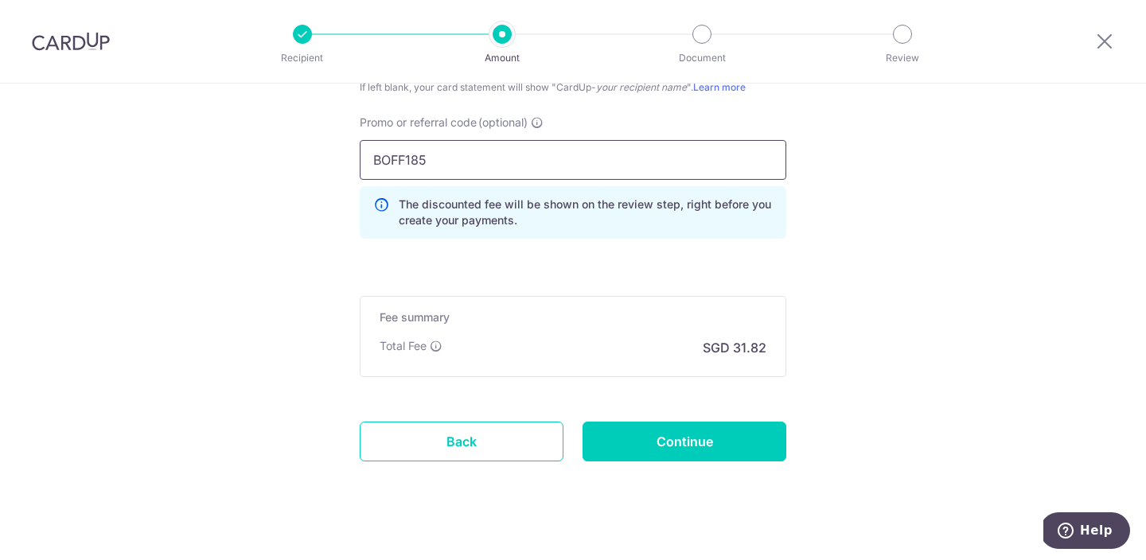
scroll to position [1207, 0]
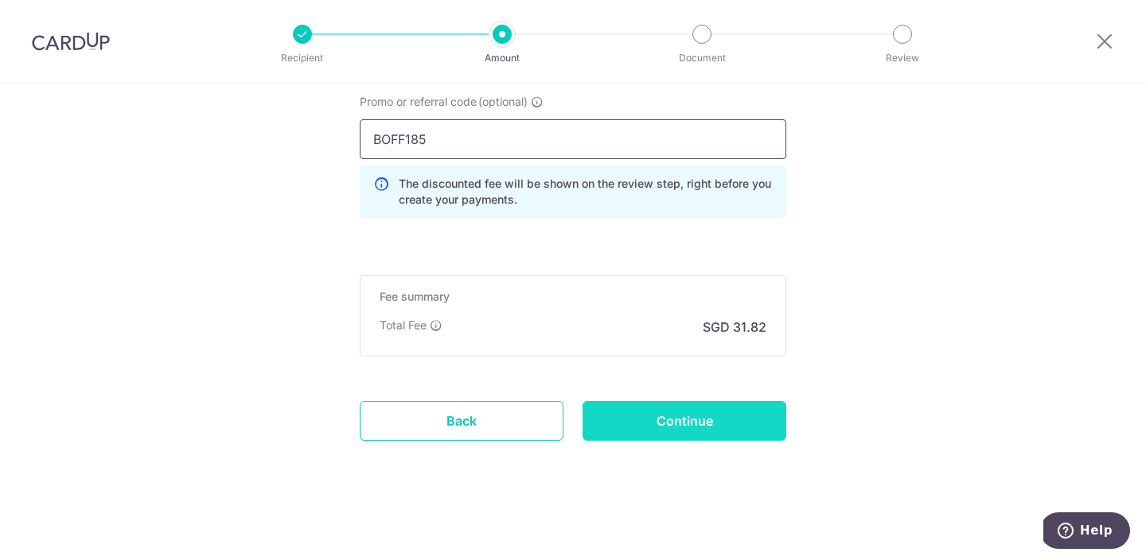
type input "BOFF185"
click at [700, 424] on input "Continue" at bounding box center [685, 421] width 204 height 40
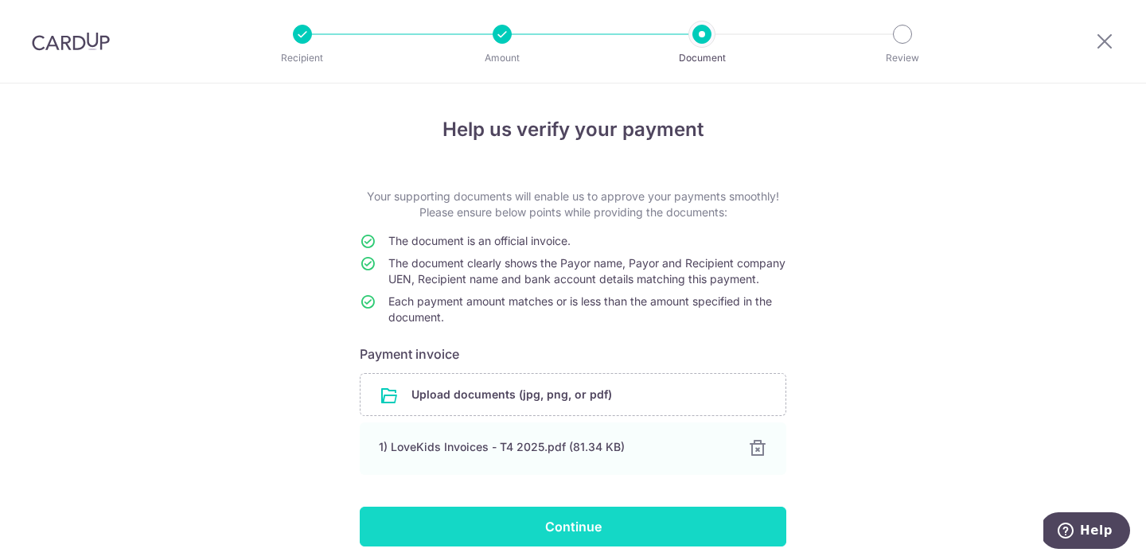
click at [556, 546] on input "Continue" at bounding box center [573, 527] width 427 height 40
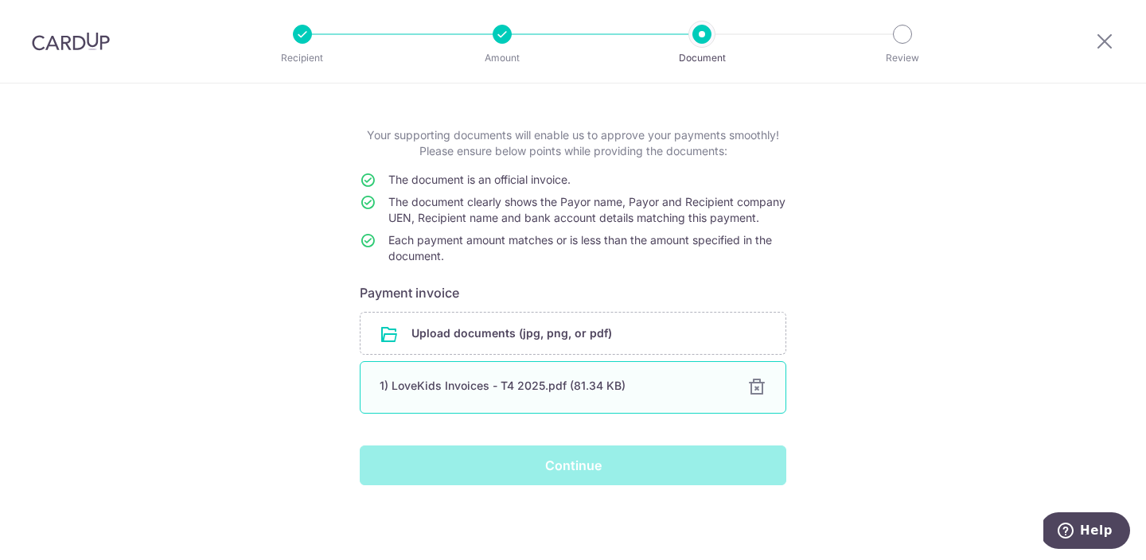
scroll to position [74, 0]
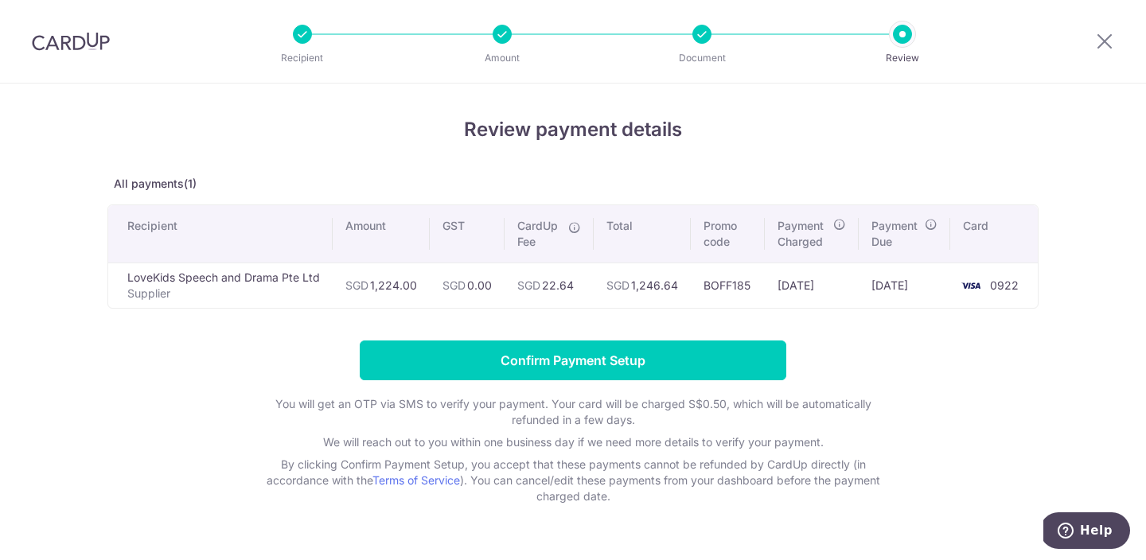
click at [552, 386] on form "Confirm Payment Setup You will get an OTP via SMS to verify your payment. Your …" at bounding box center [572, 423] width 931 height 164
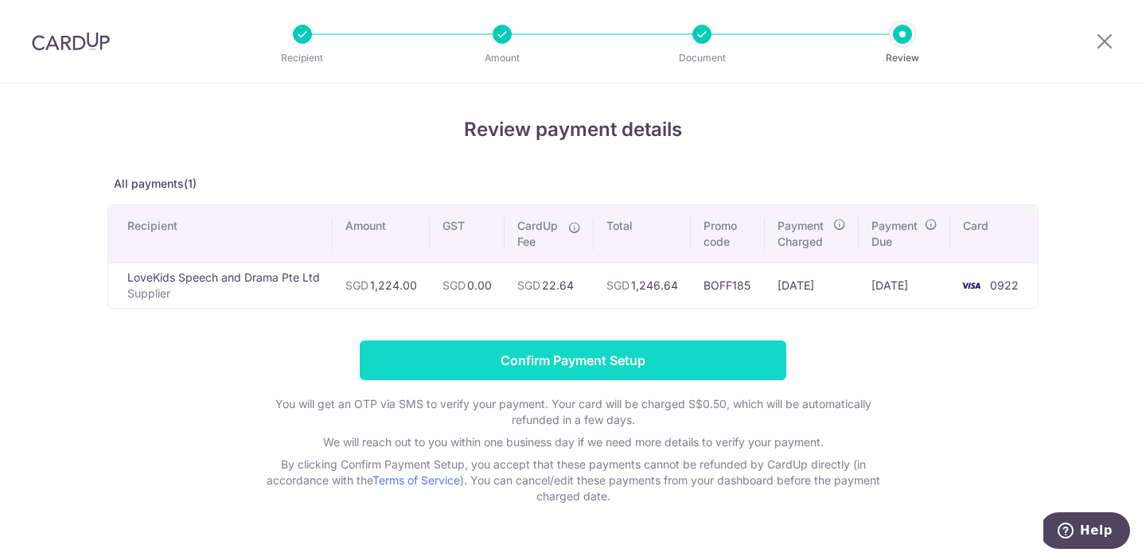
click at [556, 366] on input "Confirm Payment Setup" at bounding box center [573, 361] width 427 height 40
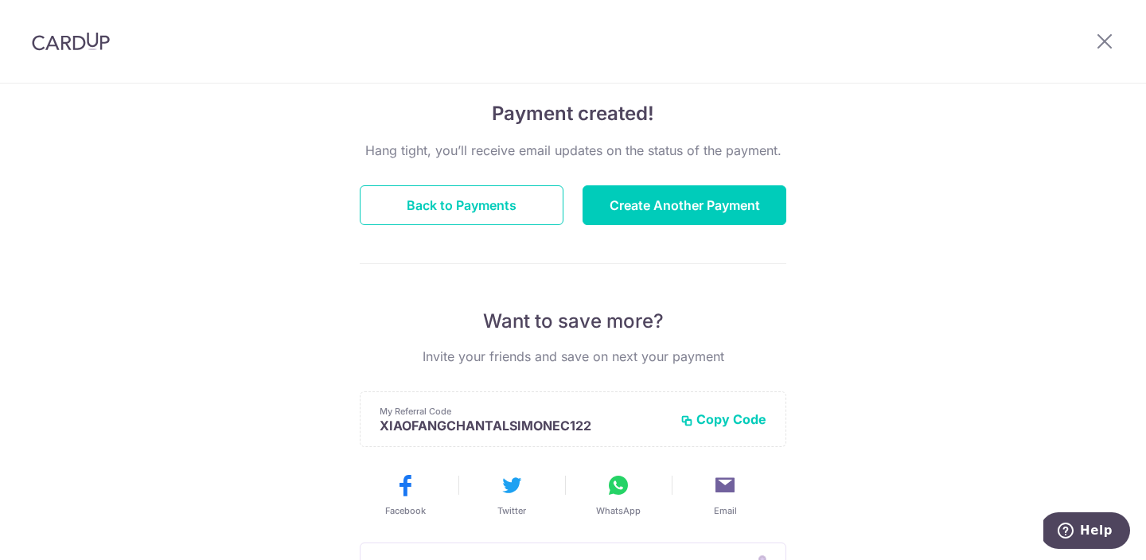
scroll to position [131, 0]
